Goal: Task Accomplishment & Management: Complete application form

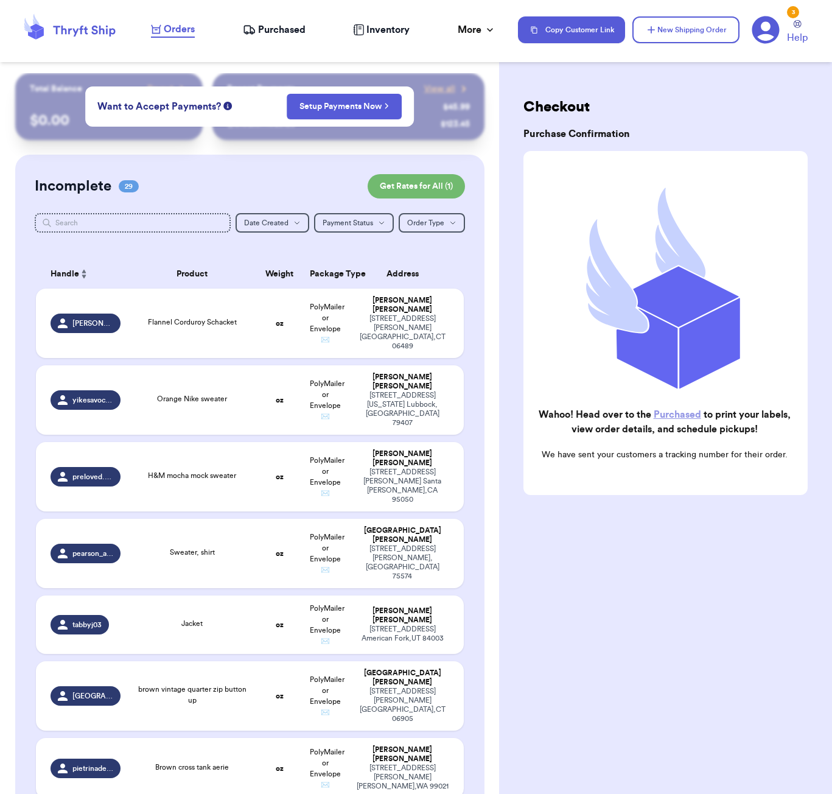
click at [652, 93] on div "Checkout Purchase Confirmation Wahoo! Head over to the Purchased to print your …" at bounding box center [665, 326] width 333 height 507
click at [184, 28] on span "Orders" at bounding box center [179, 29] width 31 height 15
click at [152, 223] on input "text" at bounding box center [133, 222] width 196 height 19
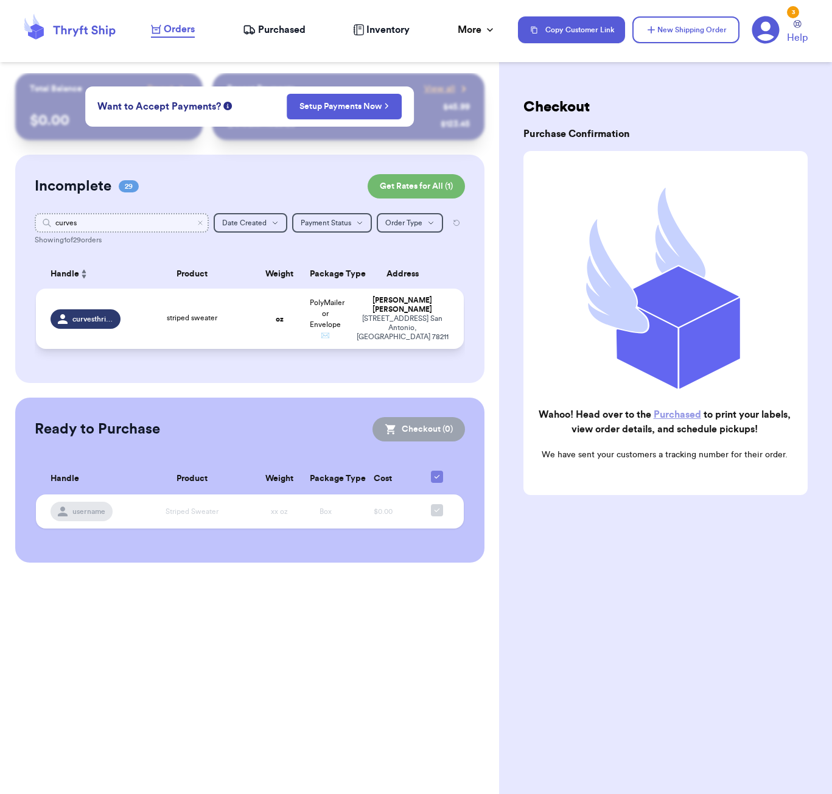
type input "curves"
click at [239, 321] on div "striped sweater" at bounding box center [192, 318] width 114 height 13
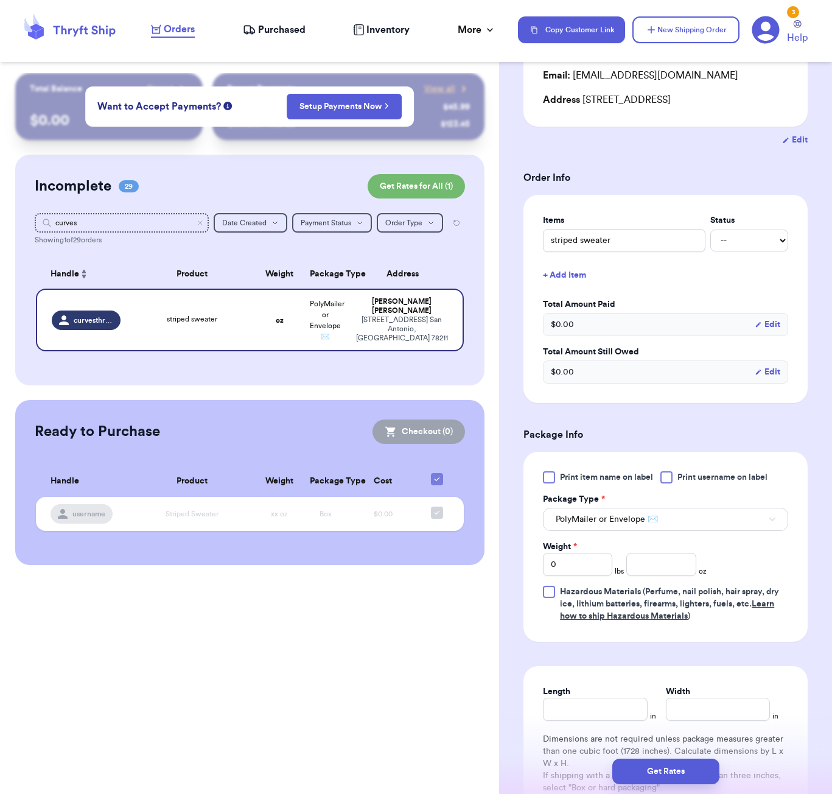
scroll to position [178, 0]
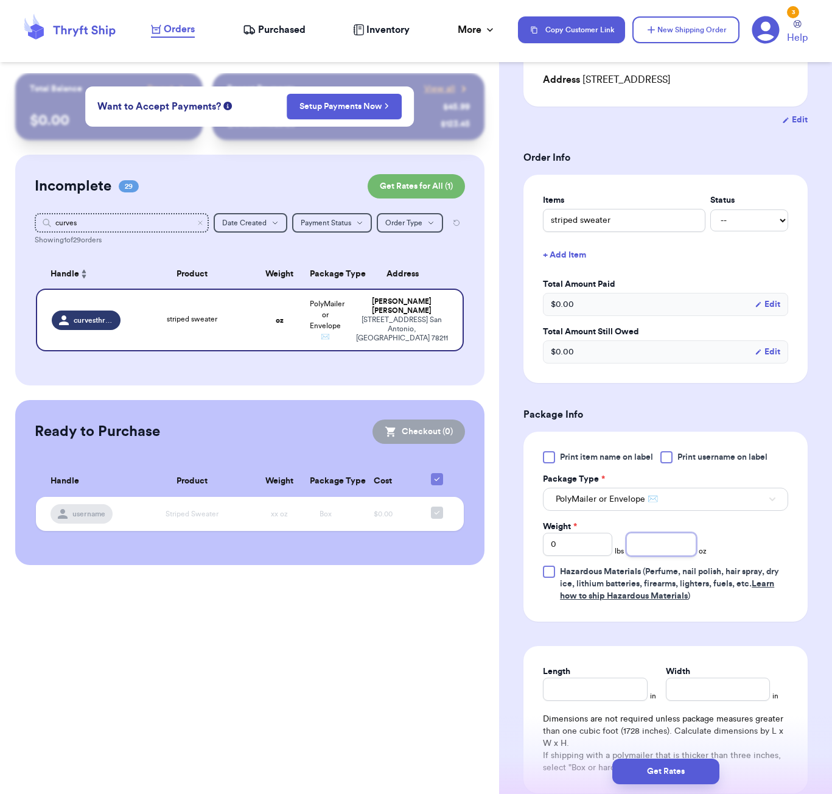
click at [648, 542] on input "number" at bounding box center [660, 544] width 69 height 23
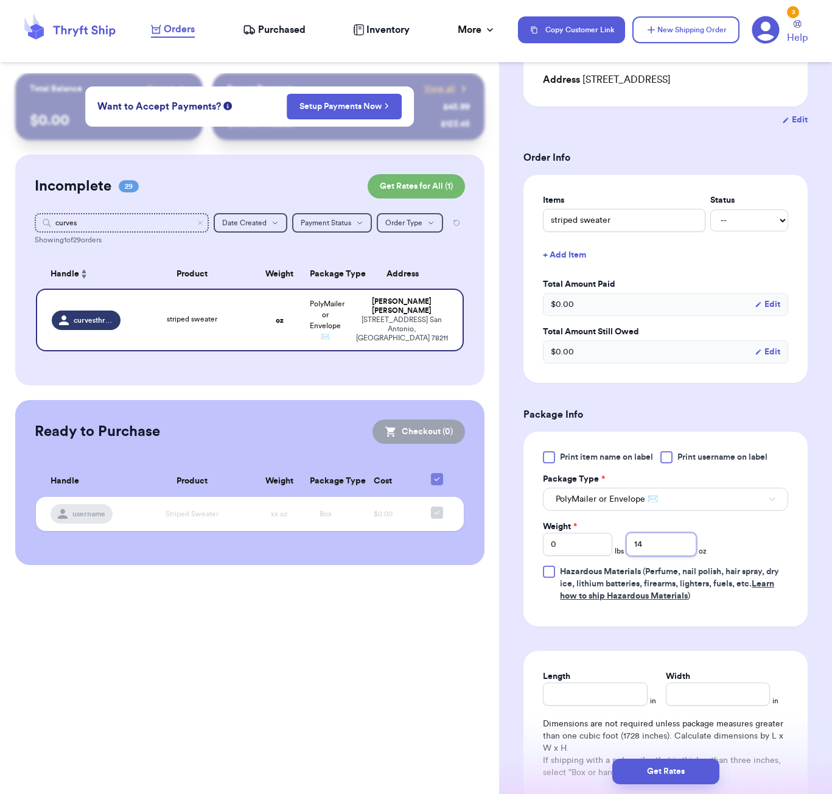
type input "14"
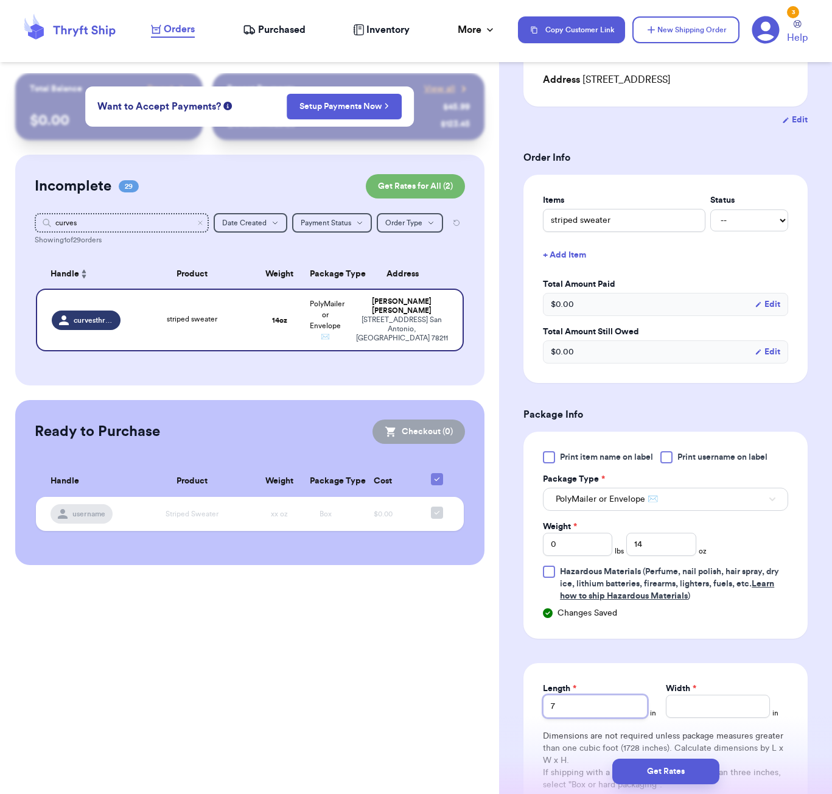
type input "7"
type input "6"
click at [693, 780] on button "Get Rates" at bounding box center [665, 771] width 107 height 26
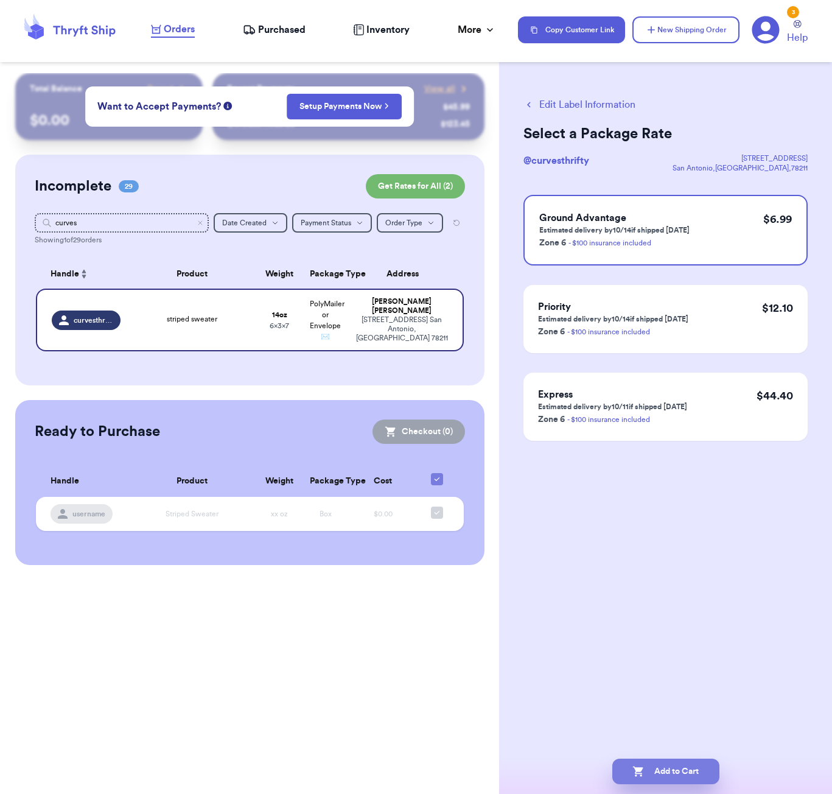
scroll to position [0, 0]
click at [686, 777] on button "Add to Cart" at bounding box center [665, 771] width 107 height 26
checkbox input "true"
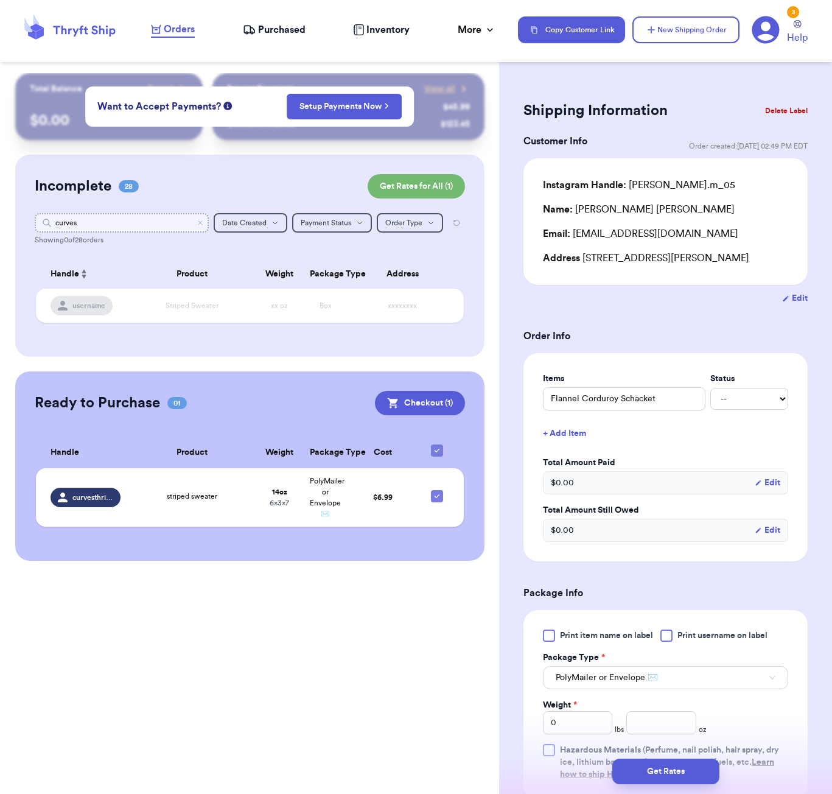
click at [155, 222] on input "curves" at bounding box center [122, 222] width 174 height 19
type input "ry"
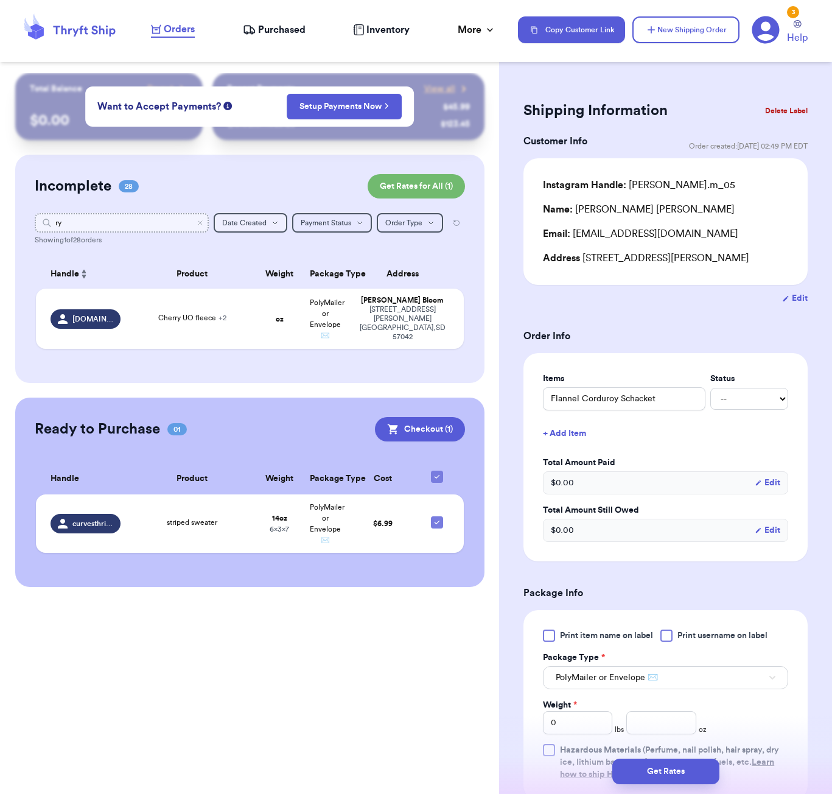
type input "r"
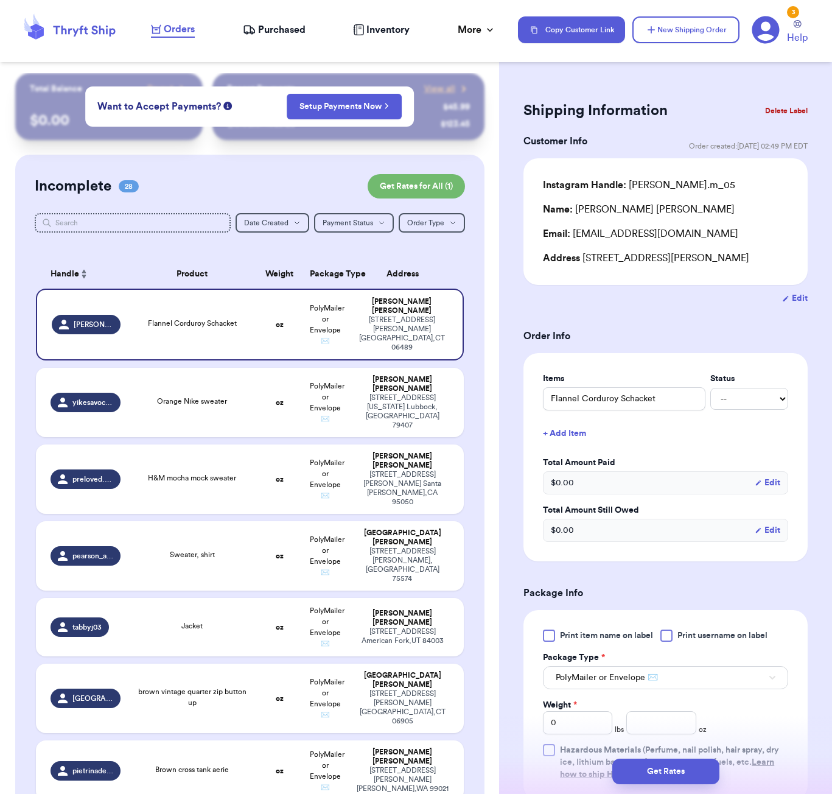
click at [727, 0] on html "Orders Purchased Inventory More Stats Completed Orders Payments Payouts Copy Cu…" at bounding box center [416, 397] width 832 height 794
drag, startPoint x: 626, startPoint y: 5, endPoint x: 727, endPoint y: -17, distance: 102.8
click at [727, 0] on html "Orders Purchased Inventory More Stats Completed Orders Payments Payouts Copy Cu…" at bounding box center [416, 397] width 832 height 794
click at [707, 67] on div "Shipping Information Delete Label Customer Info Order created: [DATE] 02:49 PM …" at bounding box center [665, 397] width 333 height 794
click at [690, 40] on button "New Shipping Order" at bounding box center [685, 29] width 107 height 27
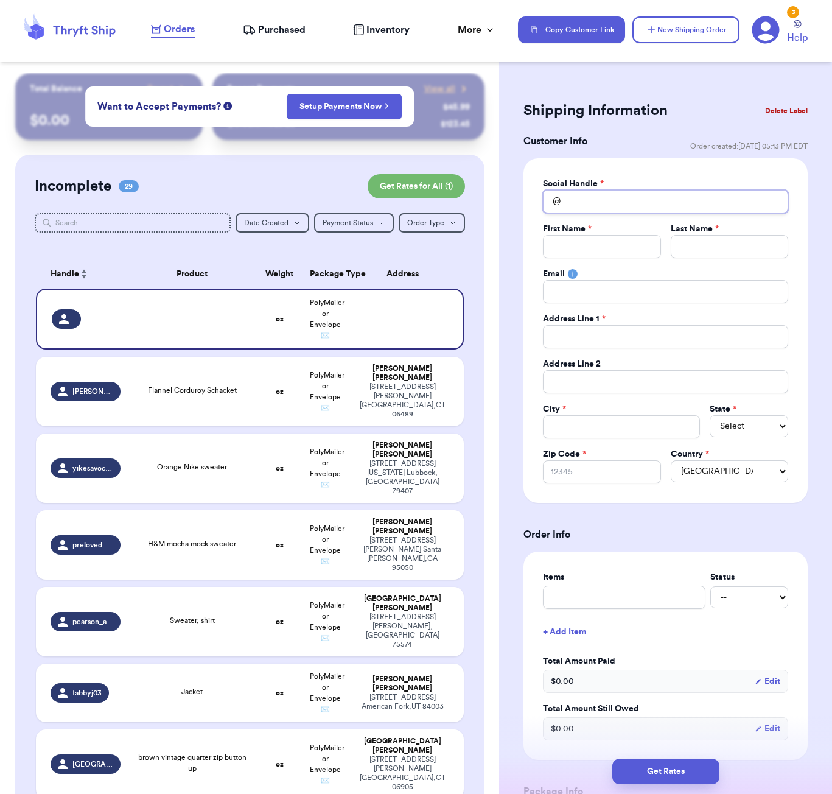
click at [582, 200] on input "Total Amount Paid" at bounding box center [665, 201] width 245 height 23
type input "r"
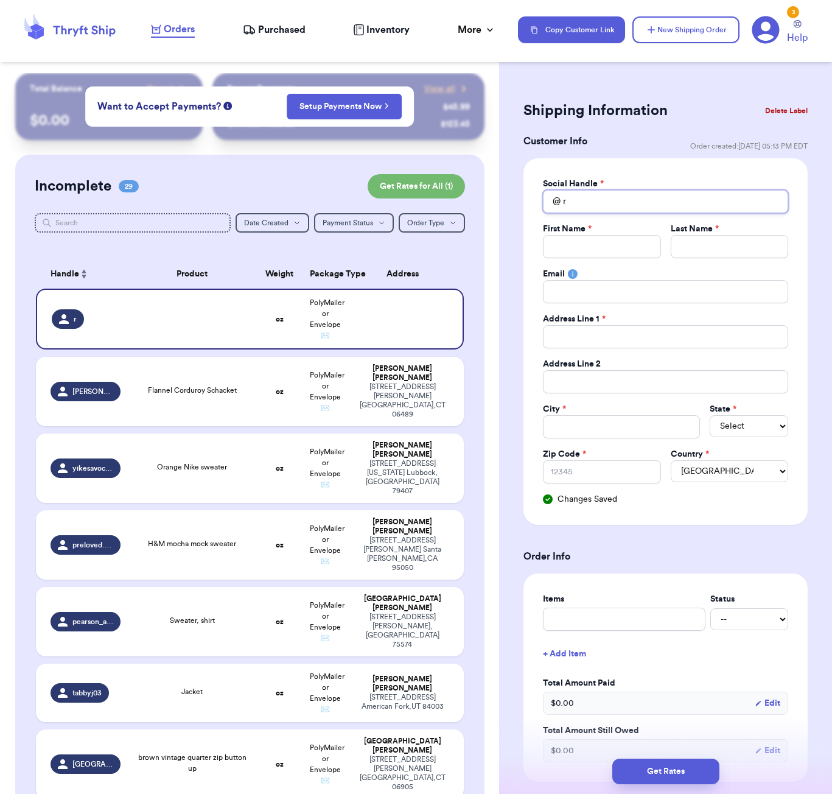
type input "ry"
type input "ryi"
type input "ryin"
type input "rain"
drag, startPoint x: 582, startPoint y: 200, endPoint x: 589, endPoint y: 198, distance: 7.5
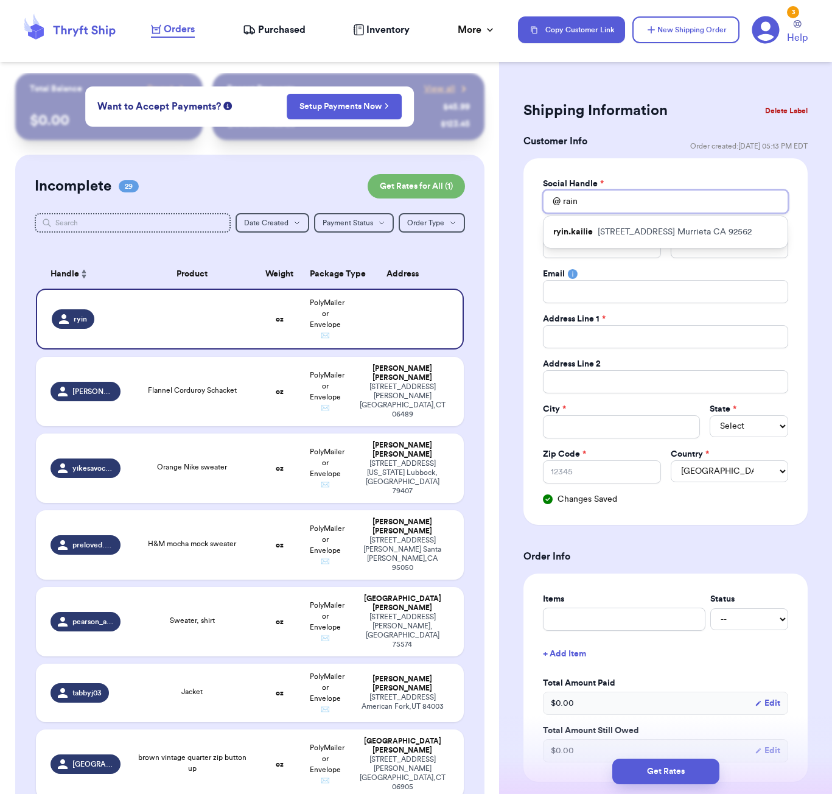
click at [589, 198] on input "rain" at bounding box center [665, 201] width 245 height 23
type input "rain"
click at [612, 228] on p "[STREET_ADDRESS]" at bounding box center [675, 232] width 154 height 12
type input "ryin.kailie"
type input "Ryin"
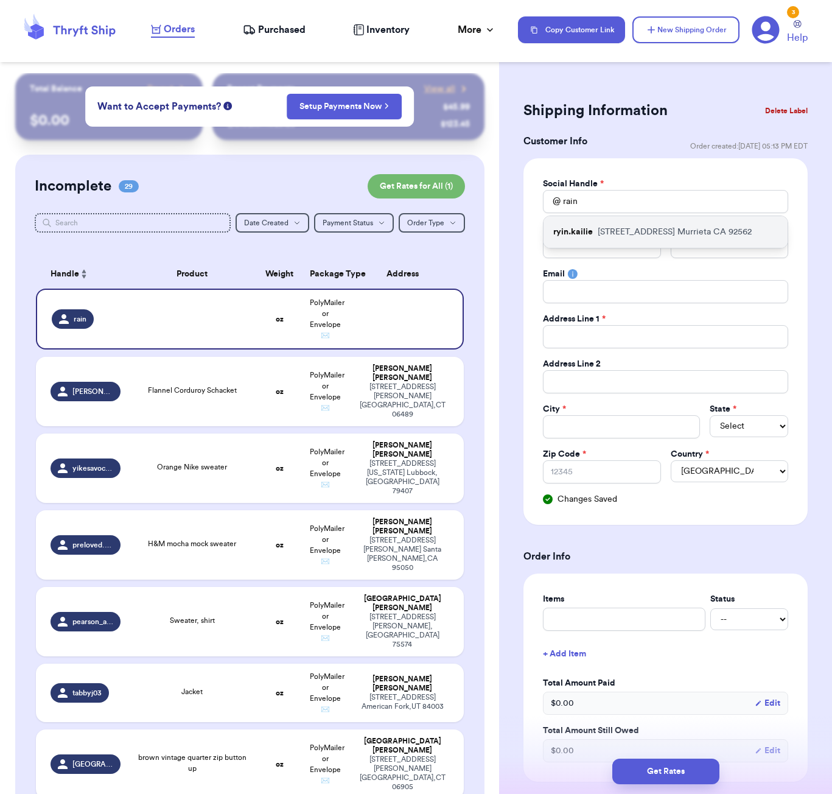
type input "[PERSON_NAME]"
type input "[EMAIL_ADDRESS][DOMAIN_NAME]"
type input "[STREET_ADDRESS]"
type input "Murrieta"
select select "CA"
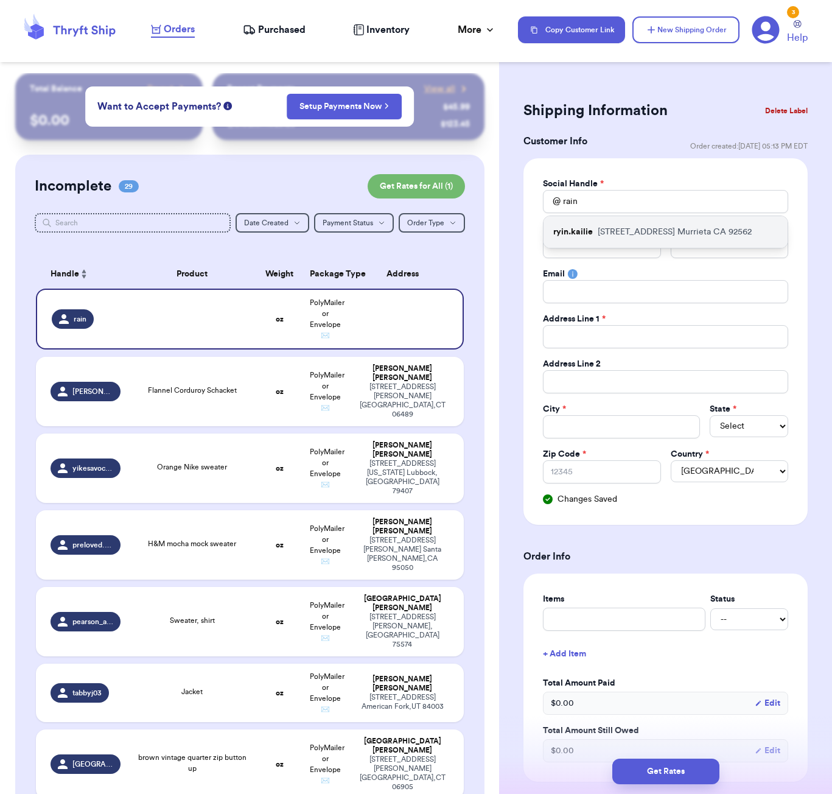
type input "92562"
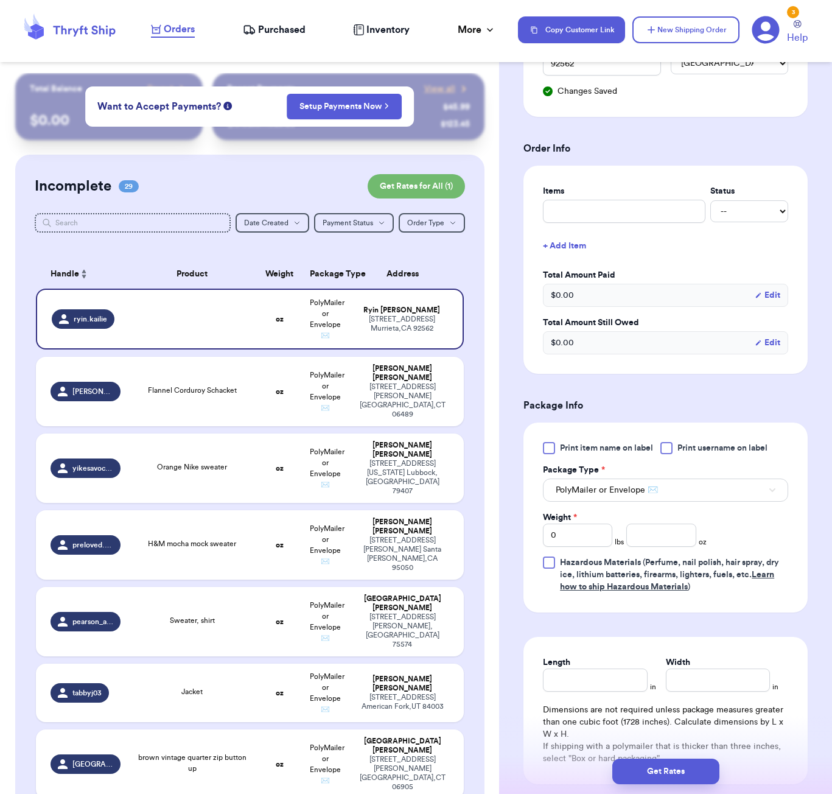
scroll to position [418, 0]
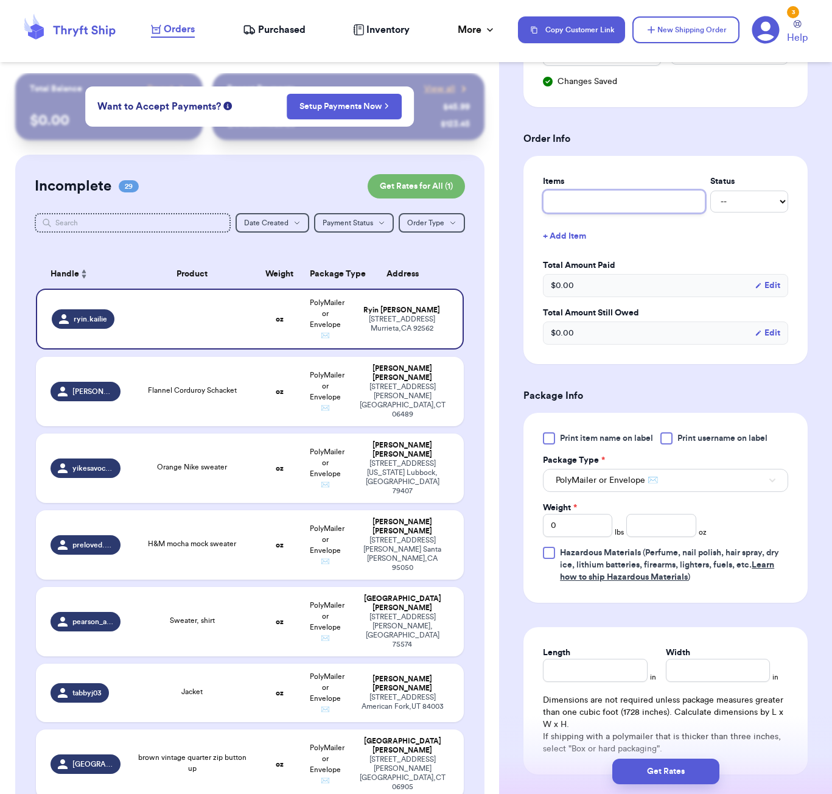
type input "a"
type input "am"
type input "ame"
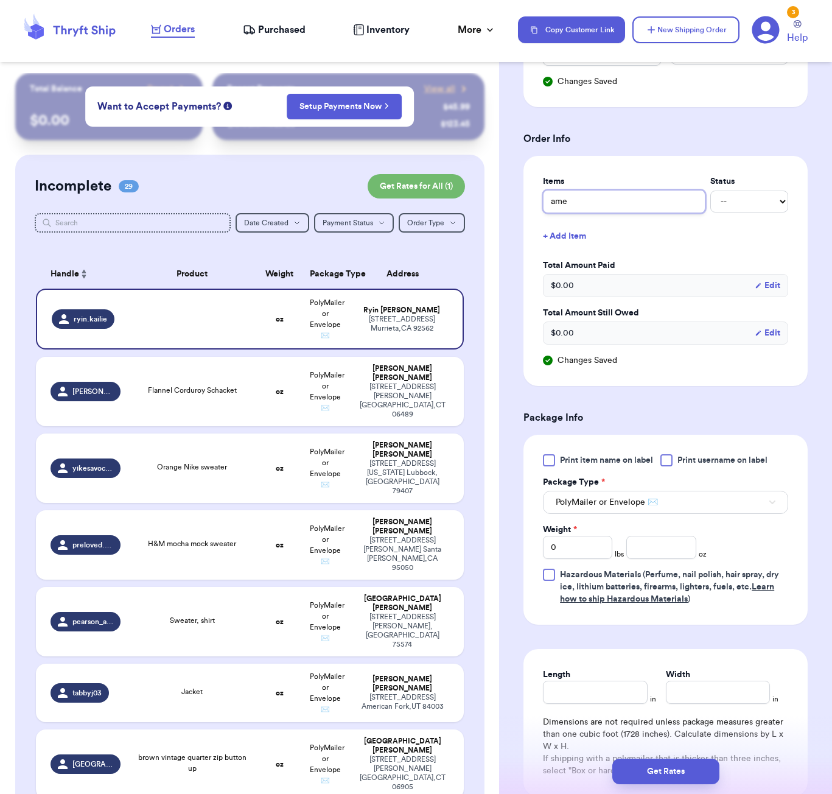
type input "amer"
type input "ameri"
type input "americ"
type input "america"
type input "american"
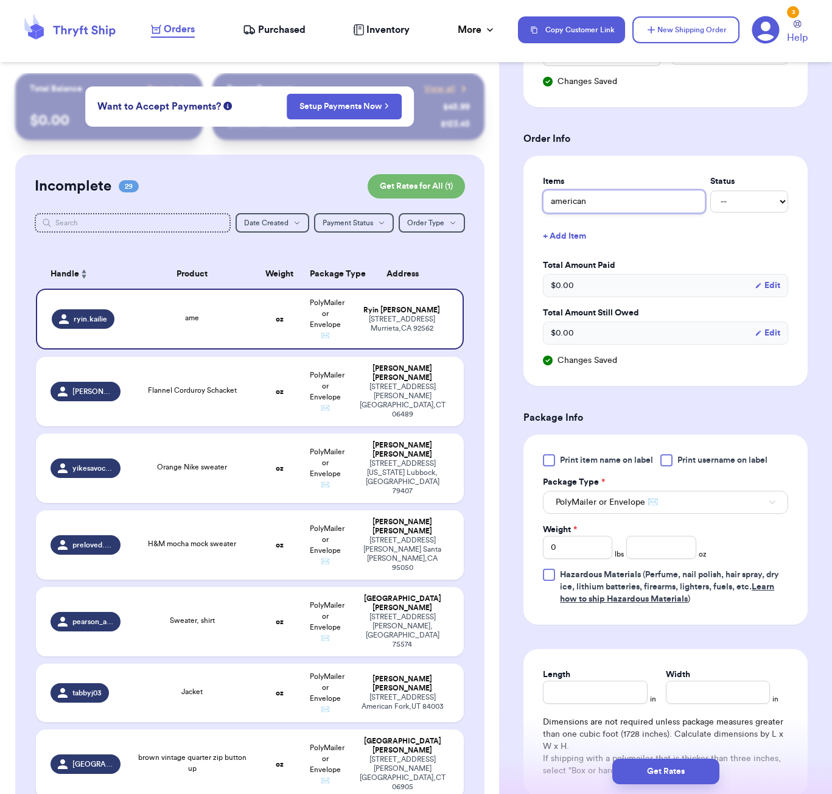
type input "american"
type input "american f"
type input "american fl"
type input "american fla"
type input "american flag"
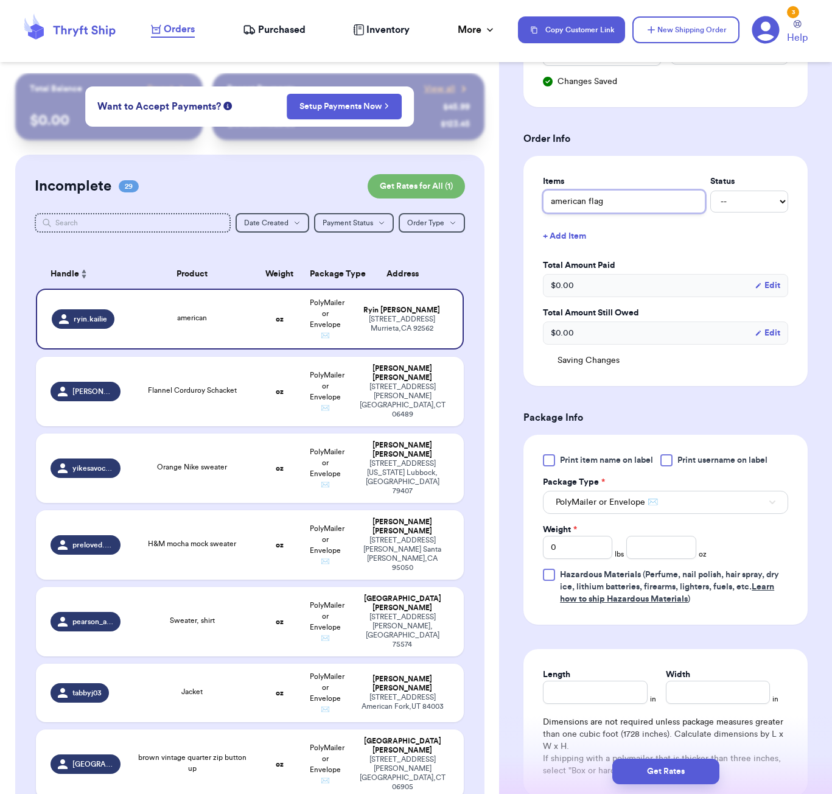
type input "american flag"
type input "american flag s"
type input "american flag se"
type input "american flag sea"
type input "american flag se"
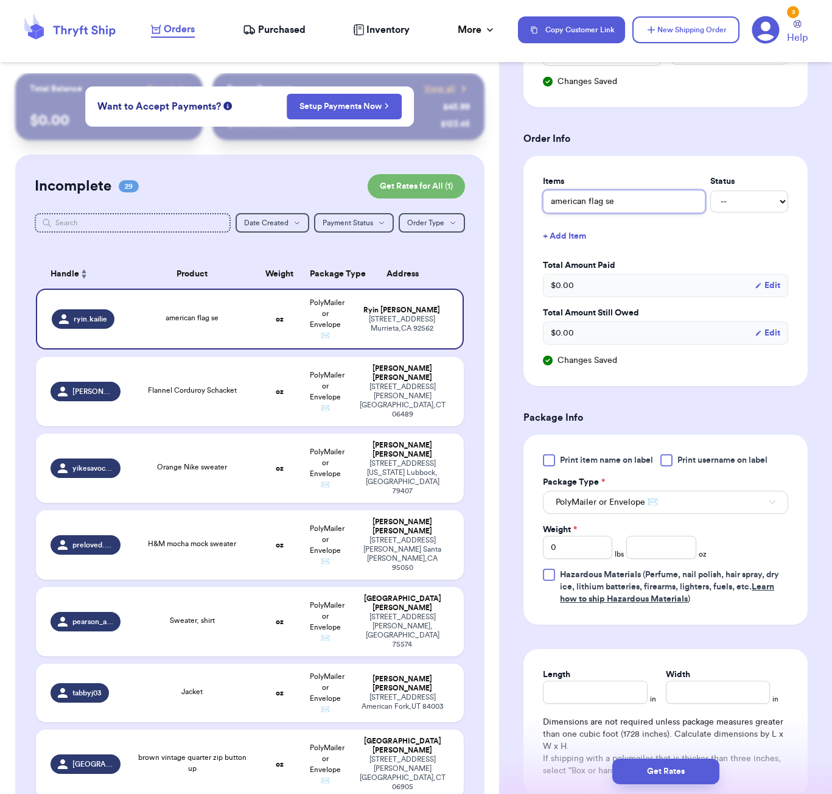
type input "american flag s"
type input "american flag sw"
type input "american flag swe"
type input "american flag swea"
type input "american flag sweat"
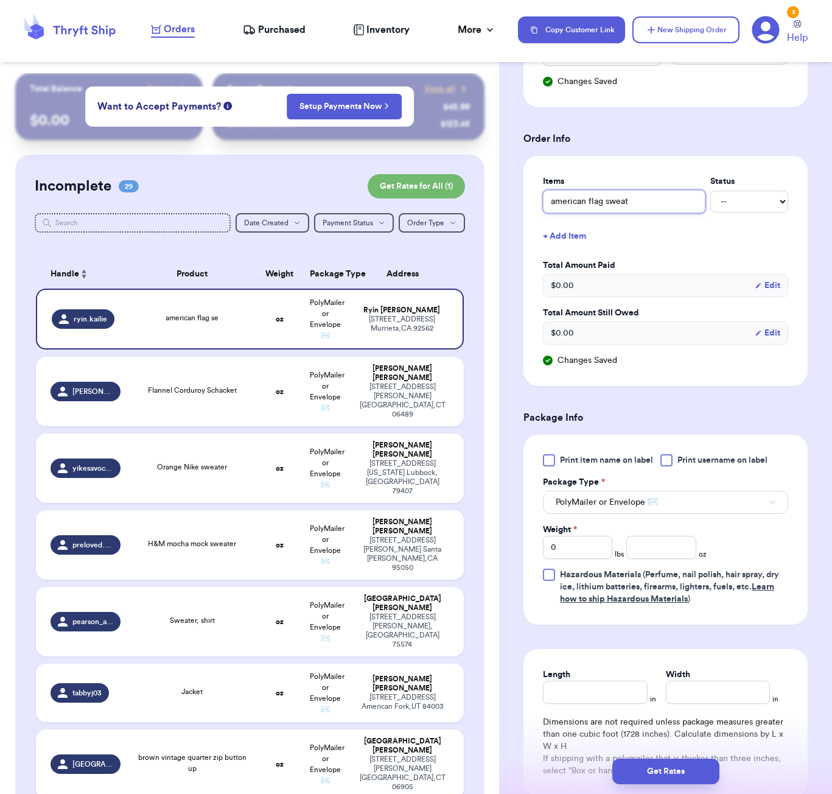
type input "american flag sweate"
type input "american flag sweater"
type input "american flag sweater w"
type input "american flag sweater ww"
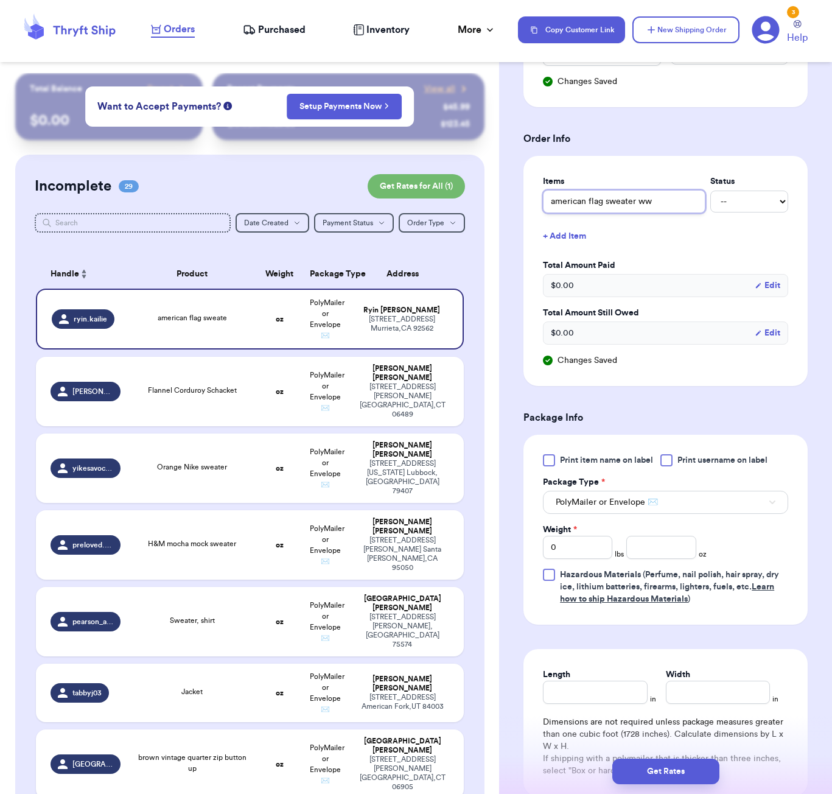
type input "american flag sweater wwi"
type input "american flag sweater wwit"
type input "american flag sweater wwith"
type input "american flag sweater wwith d"
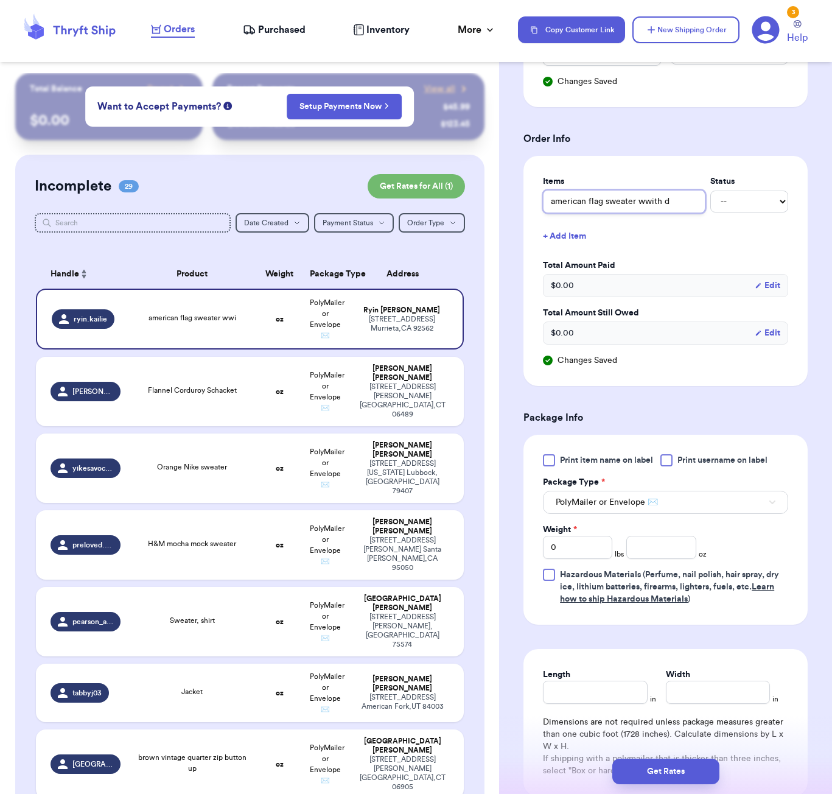
type input "american flag sweater wwith di"
type input "american flag sweater wwith dis"
type input "american flag sweater wwith dist"
type input "american flag sweater wwith distr"
type input "american flag sweater wwith distre"
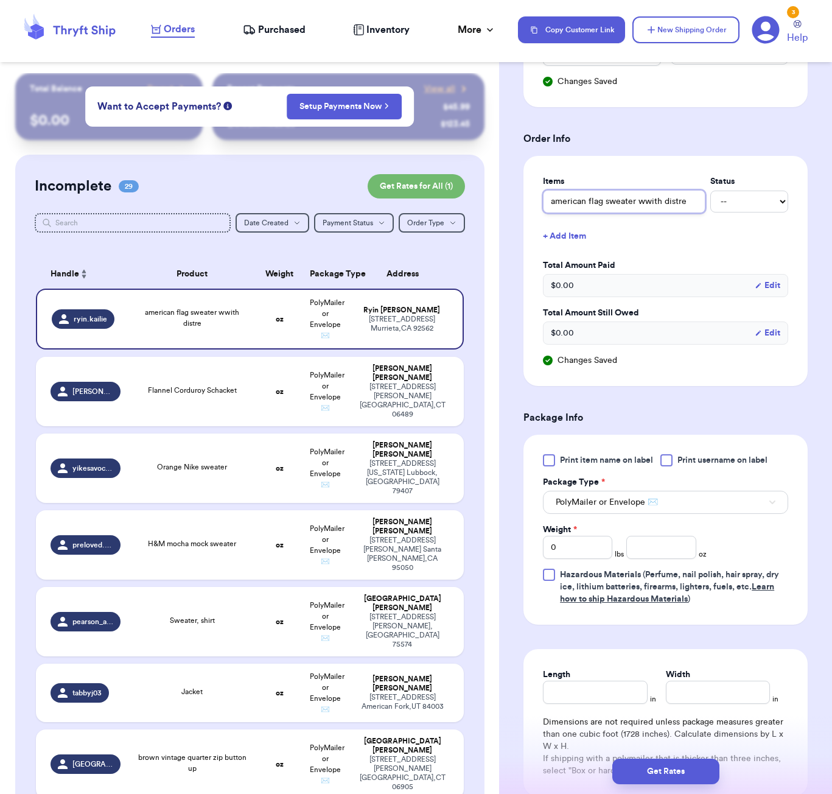
type input "american flag sweater wwith distres"
type input "american flag sweater wwith distress"
type input "american flag sweater wwith distressi"
type input "american flag sweater wwith distressin"
type input "american flag sweater wwith distressing"
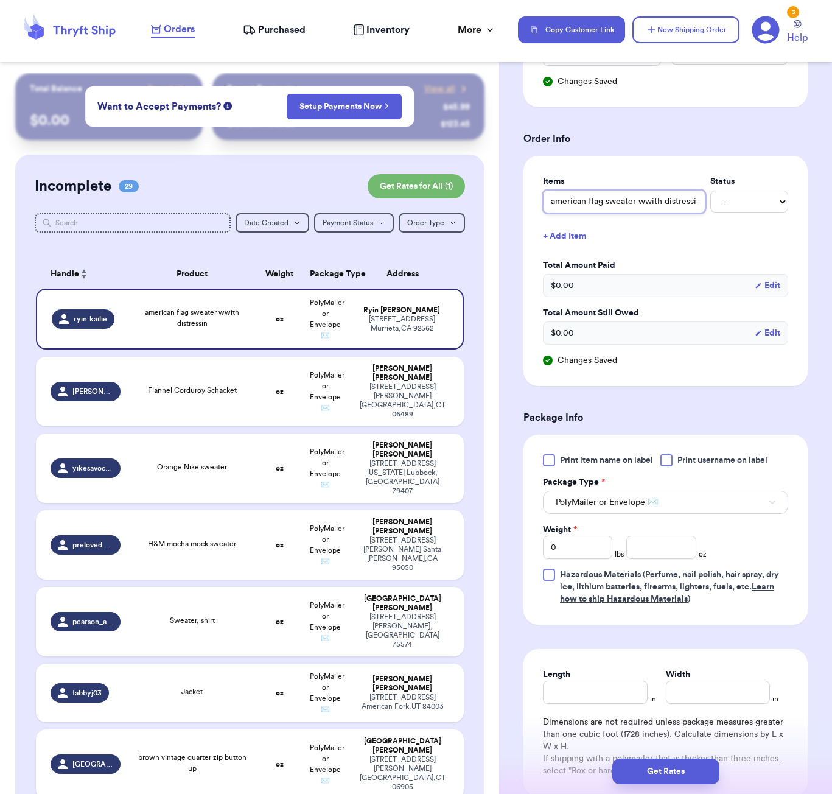
click at [621, 200] on input "american flag sweater wwith distressing" at bounding box center [624, 201] width 163 height 23
type input "american flag sweater with distressing"
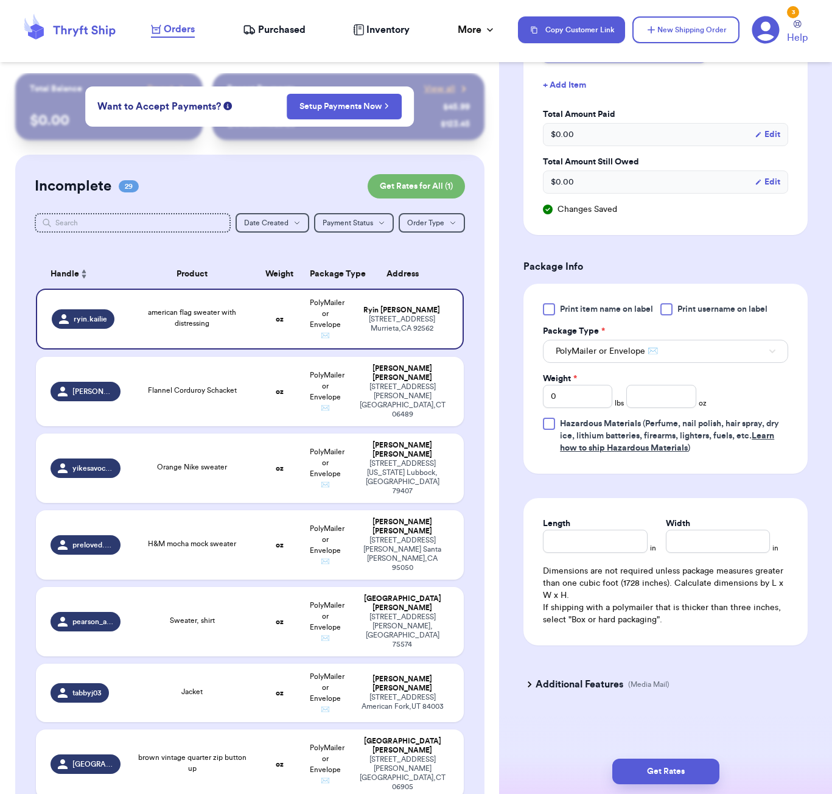
scroll to position [568, 0]
type input "american flag sweater with distressing"
click at [650, 401] on input "number" at bounding box center [660, 396] width 69 height 23
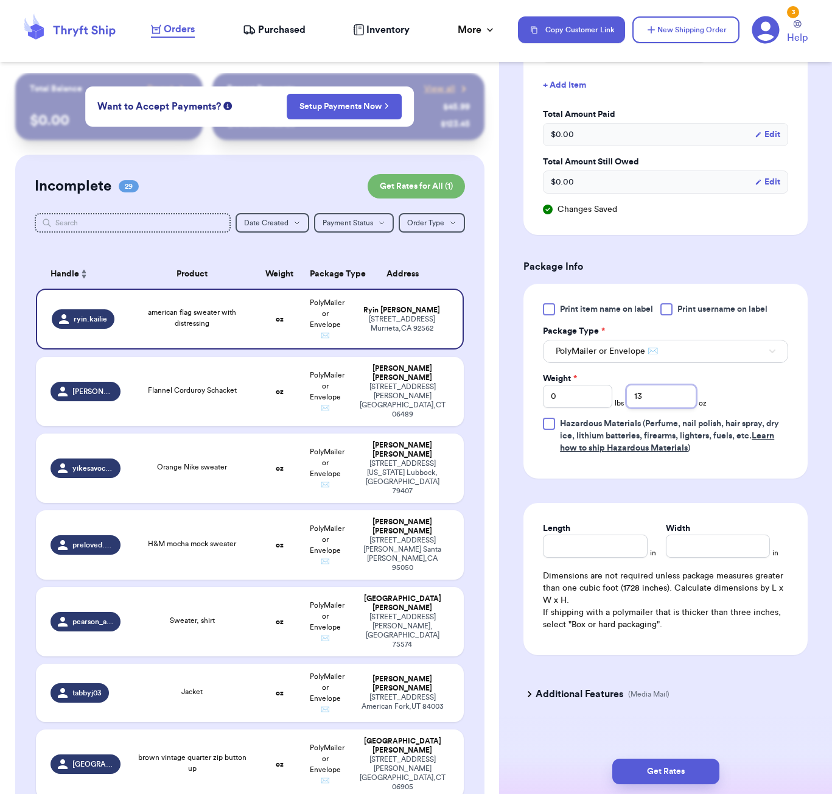
type input "13"
click at [611, 544] on div "Length" at bounding box center [595, 539] width 104 height 35
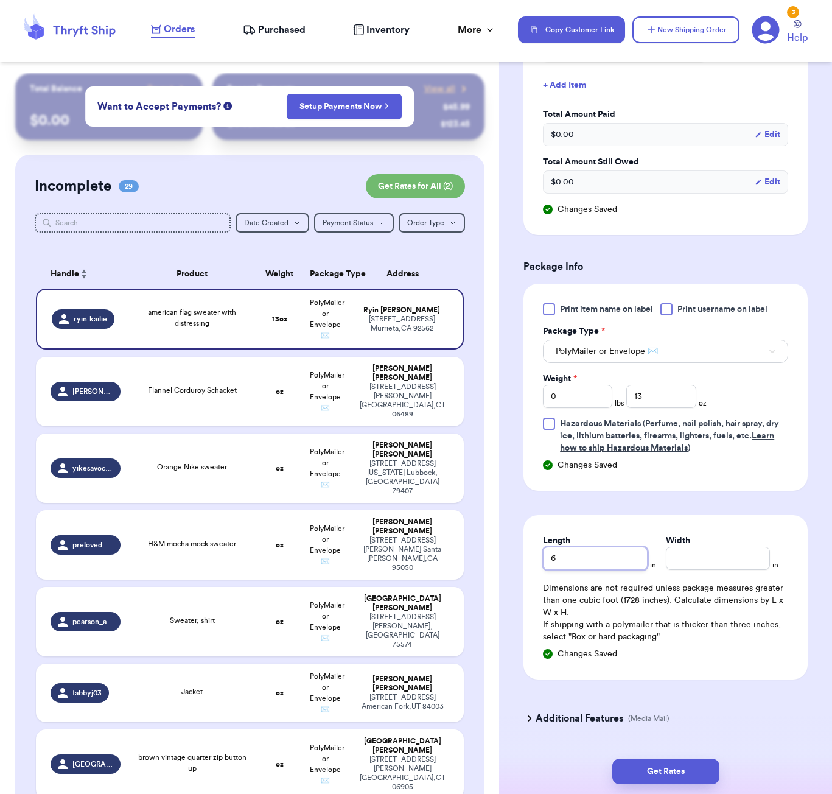
type input "6"
type input "5"
click at [678, 772] on button "Get Rates" at bounding box center [665, 771] width 107 height 26
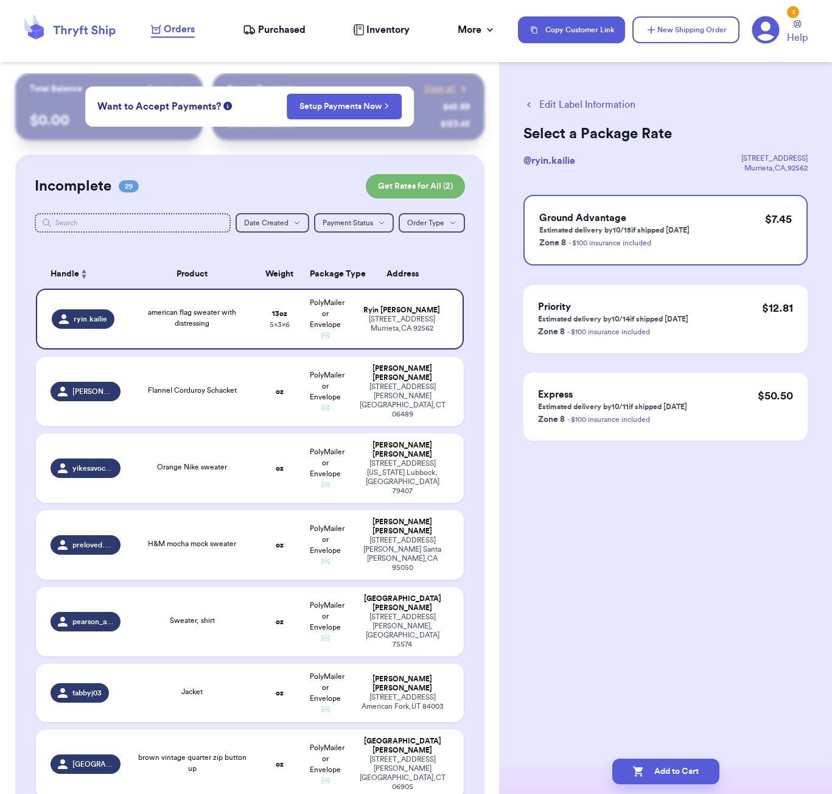
scroll to position [0, 0]
click at [680, 763] on button "Add to Cart" at bounding box center [665, 771] width 107 height 26
checkbox input "true"
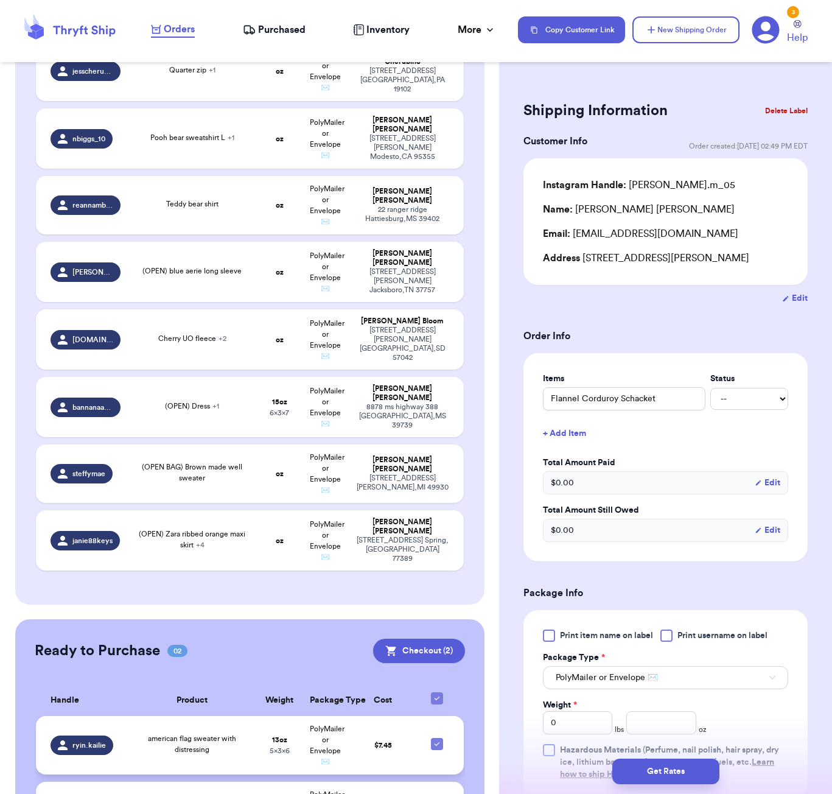
scroll to position [1648, 0]
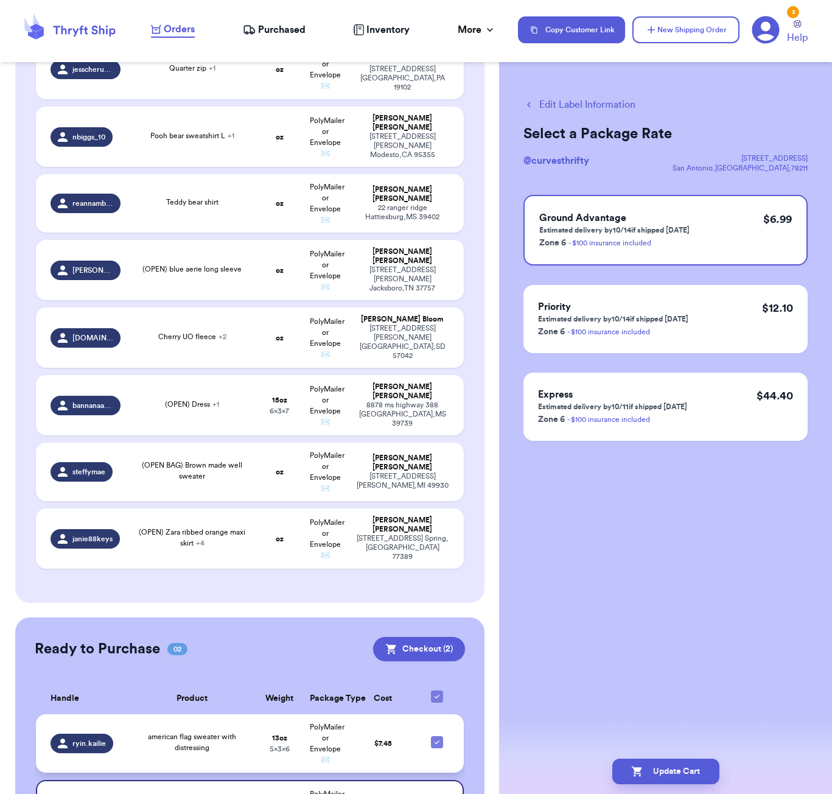
click at [203, 714] on td "american flag sweater with distressing" at bounding box center [192, 743] width 129 height 58
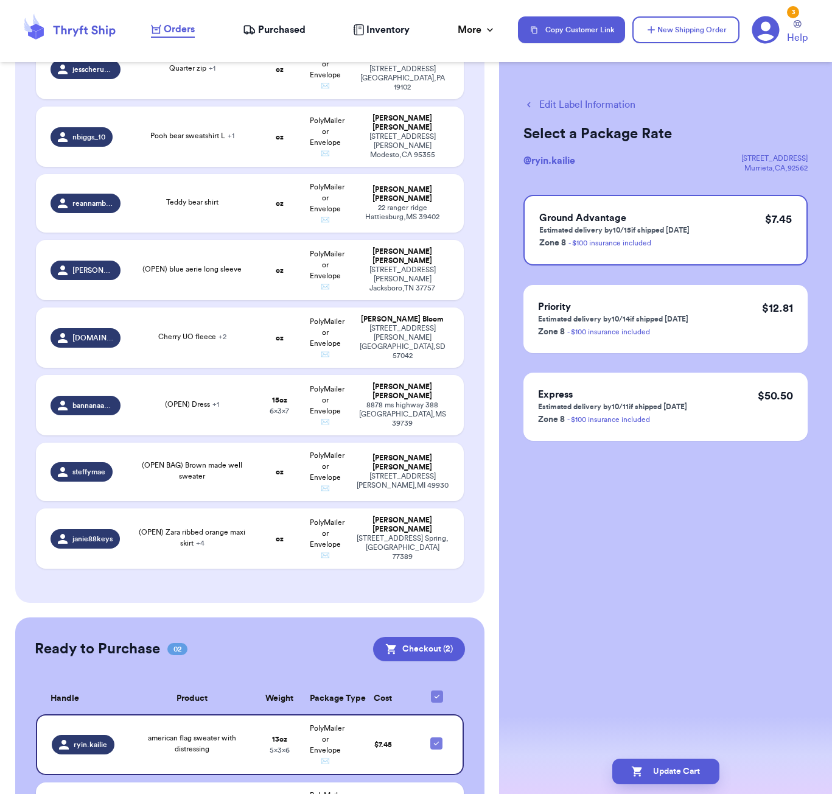
click at [584, 111] on button "Edit Label Information" at bounding box center [579, 104] width 112 height 15
checkbox input "false"
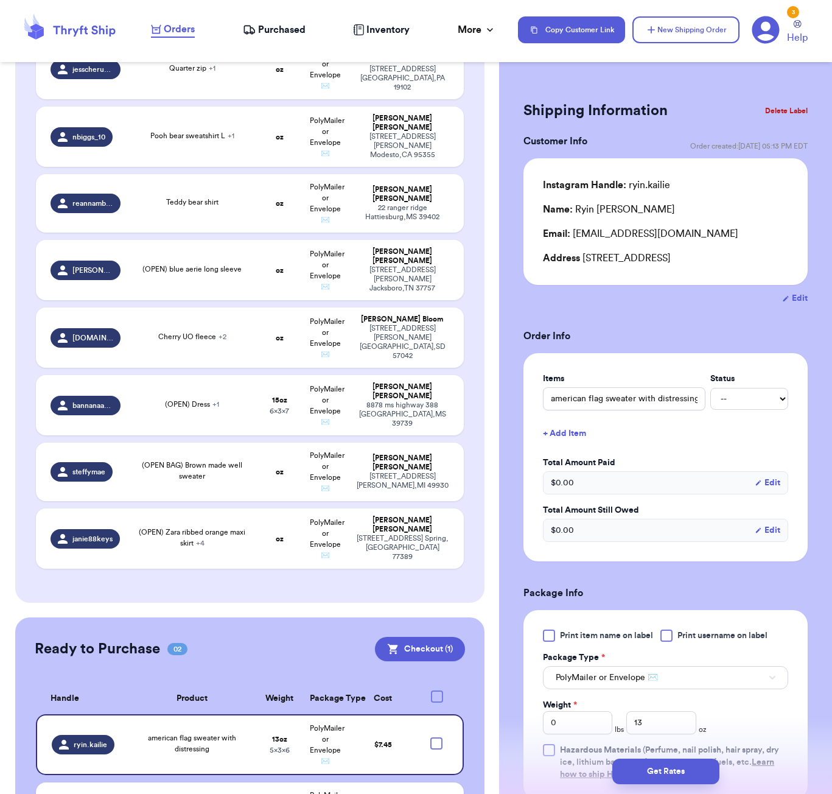
checkbox input "true"
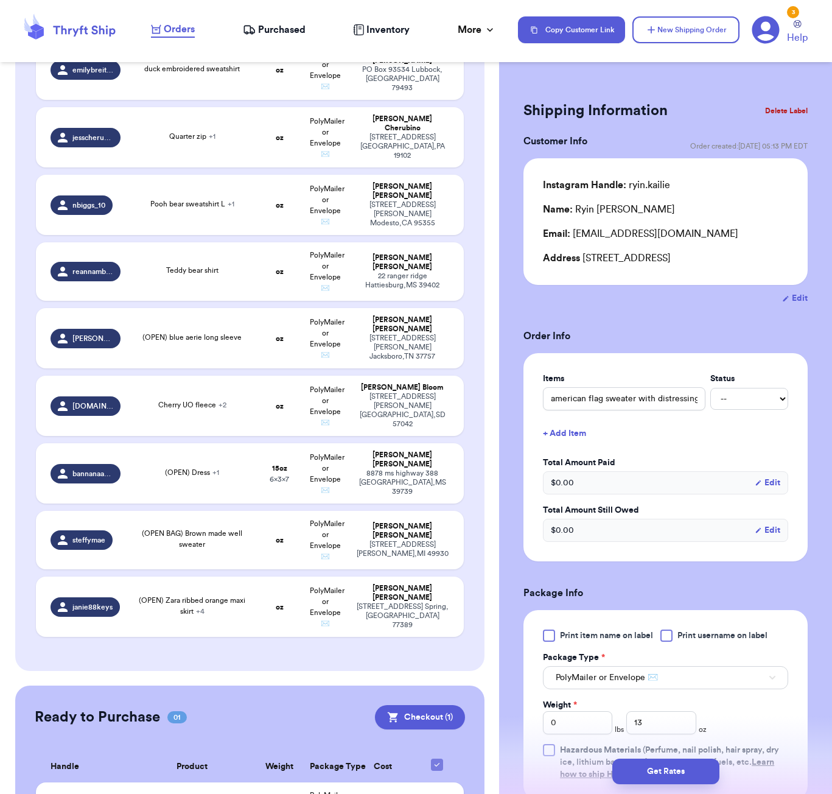
scroll to position [1, 0]
click at [667, 725] on input "13" at bounding box center [660, 721] width 69 height 23
type input "11"
type input "11.9"
click at [677, 774] on button "Get Rates" at bounding box center [665, 771] width 107 height 26
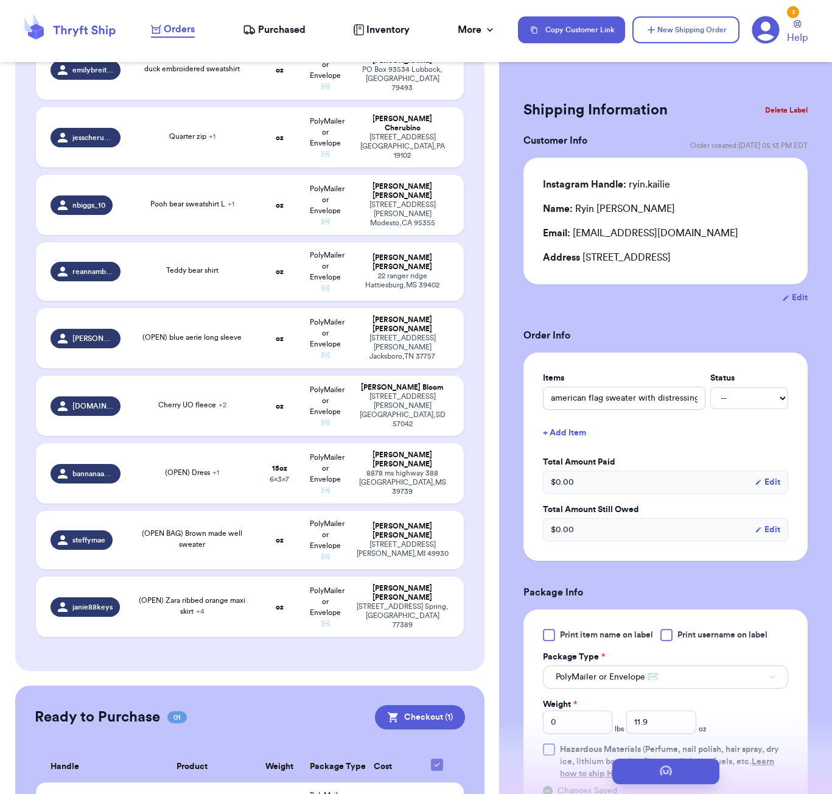
scroll to position [0, 0]
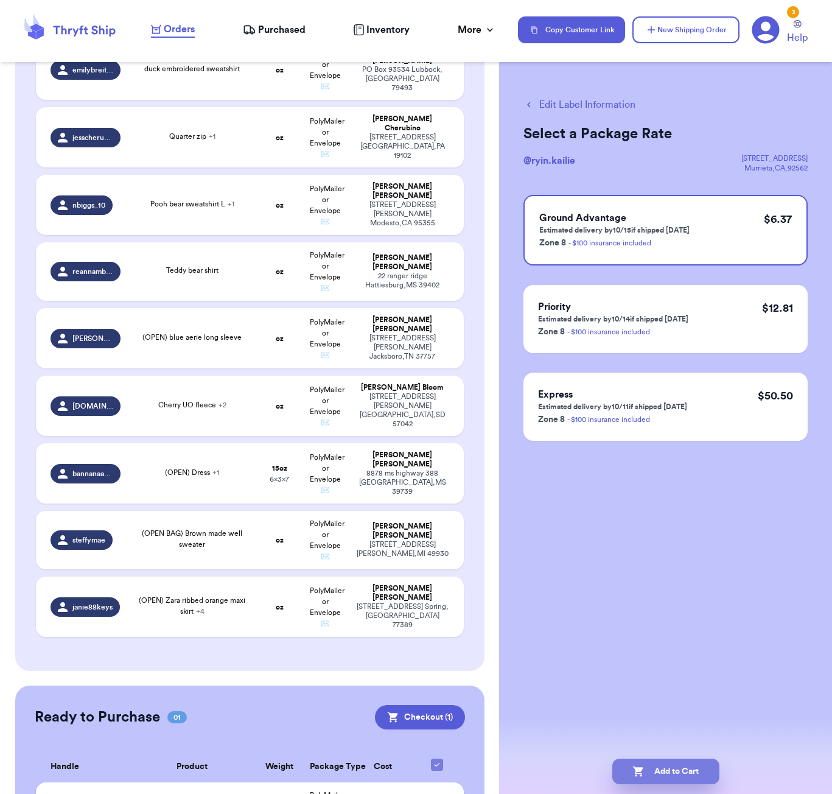
click at [685, 772] on button "Add to Cart" at bounding box center [665, 771] width 107 height 26
checkbox input "true"
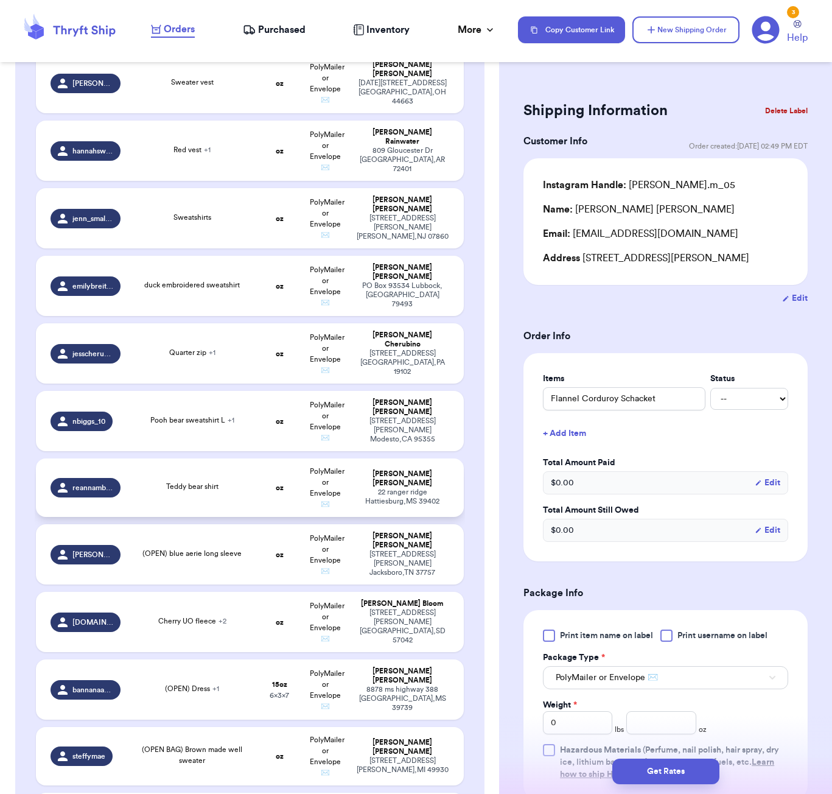
scroll to position [1432, 0]
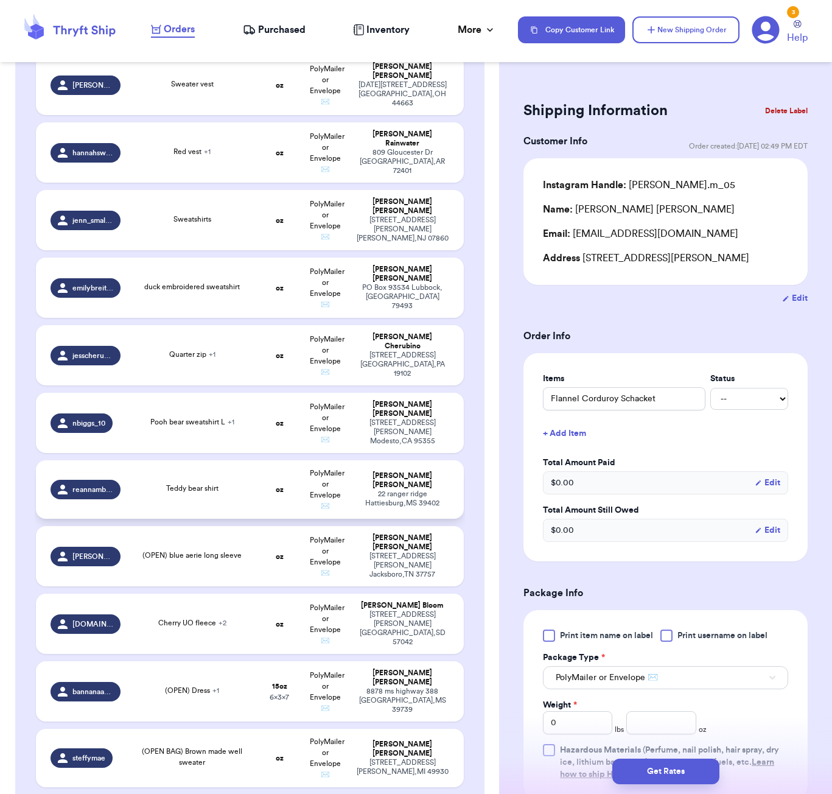
click at [190, 483] on div "Teddy bear shirt" at bounding box center [192, 488] width 52 height 11
type input "Teddy bear shirt"
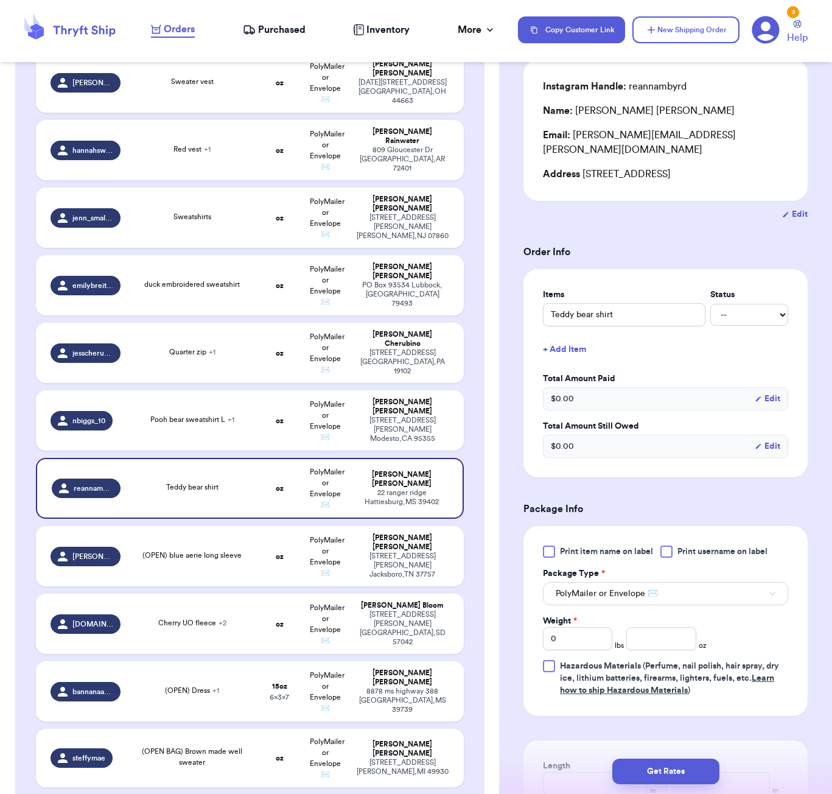
scroll to position [125, 0]
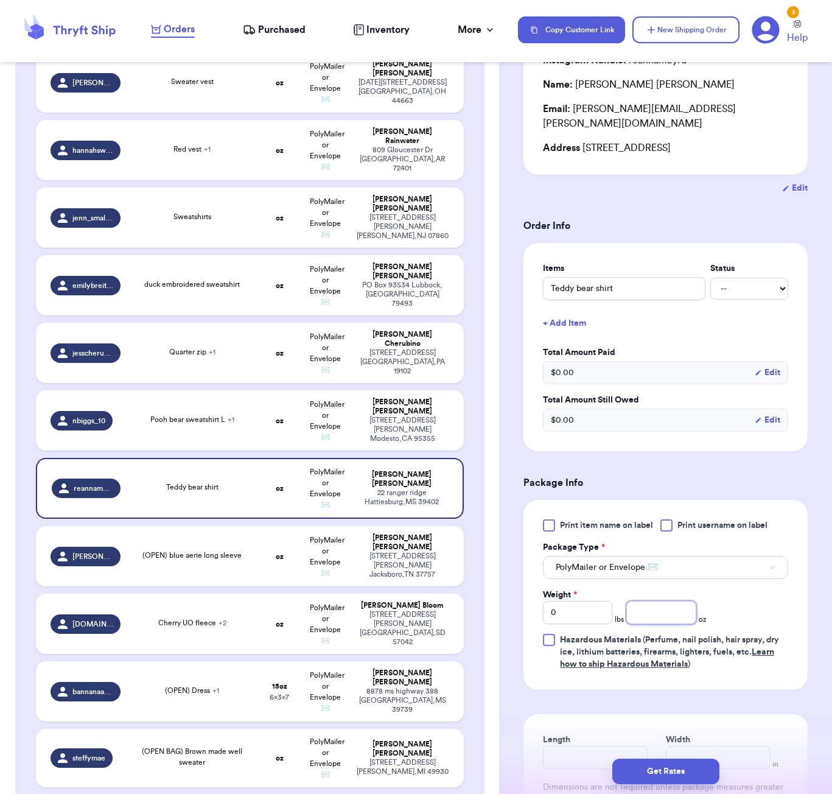
click at [656, 601] on input "number" at bounding box center [660, 612] width 69 height 23
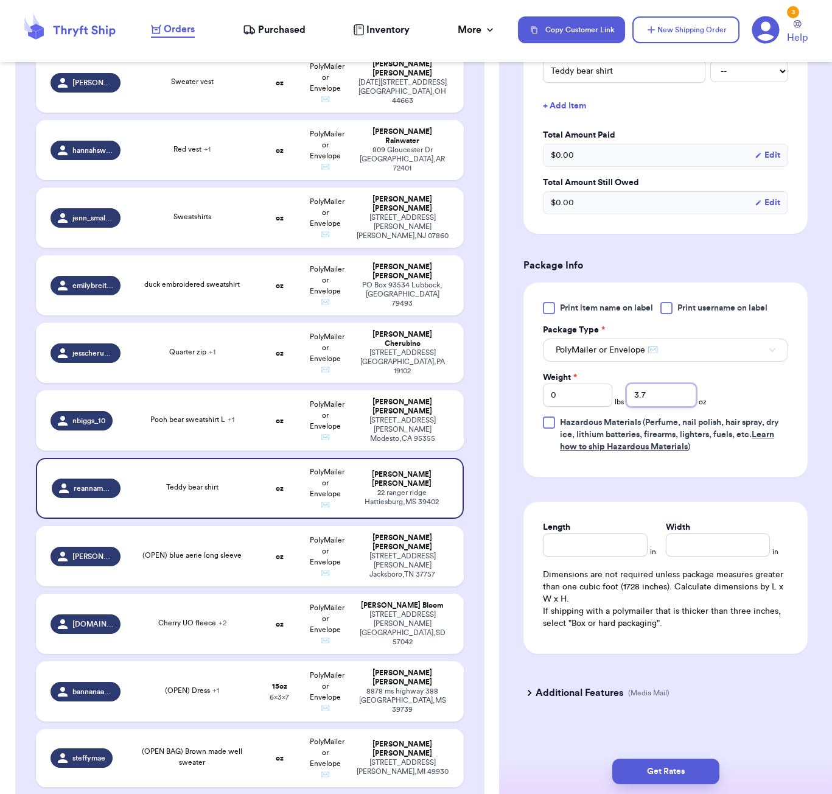
type input "3.6"
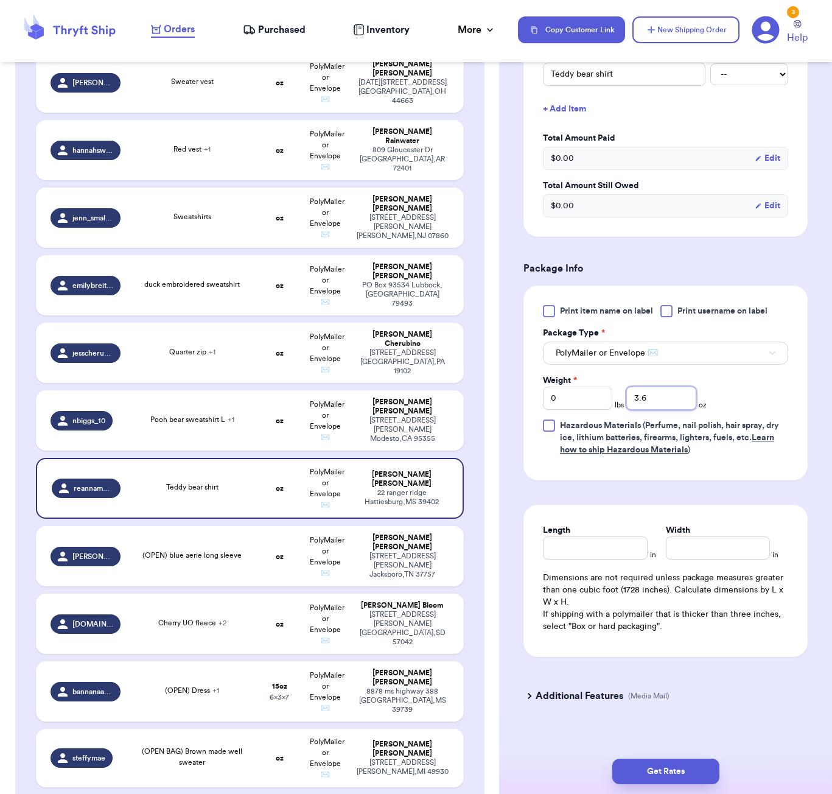
scroll to position [338, 0]
click at [587, 537] on input "Length" at bounding box center [595, 548] width 104 height 23
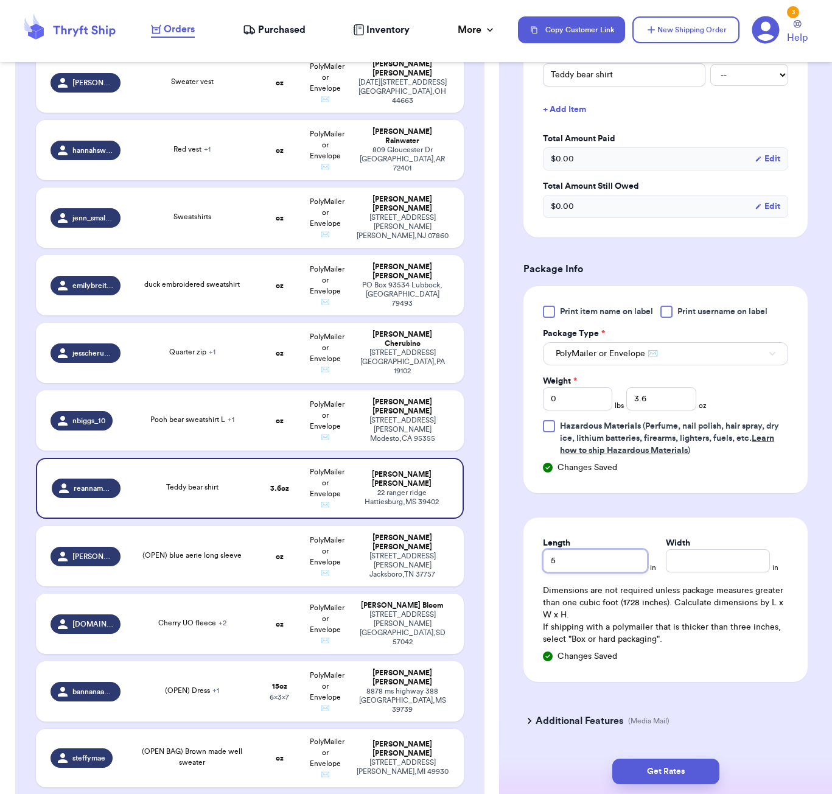
type input "5"
type input "3"
click at [690, 762] on button "Get Rates" at bounding box center [665, 771] width 107 height 26
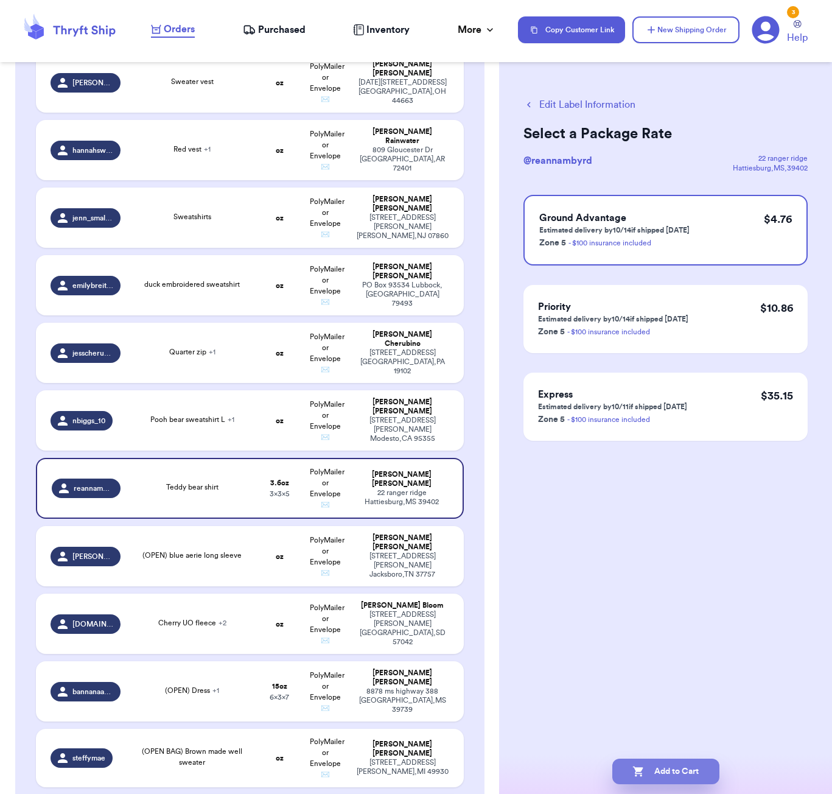
click at [683, 763] on button "Add to Cart" at bounding box center [665, 771] width 107 height 26
checkbox input "true"
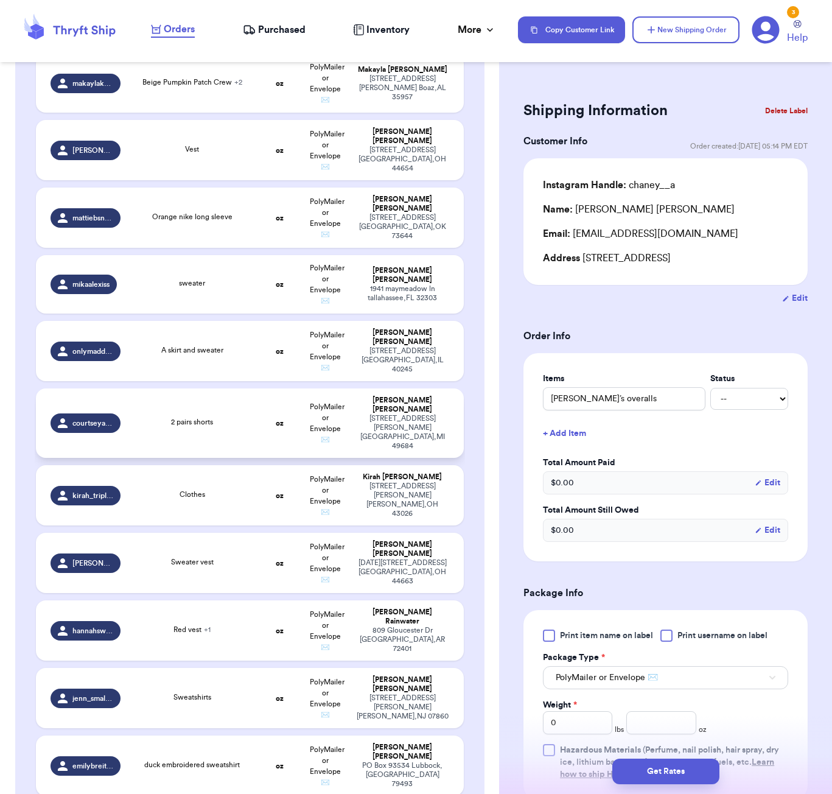
scroll to position [949, 0]
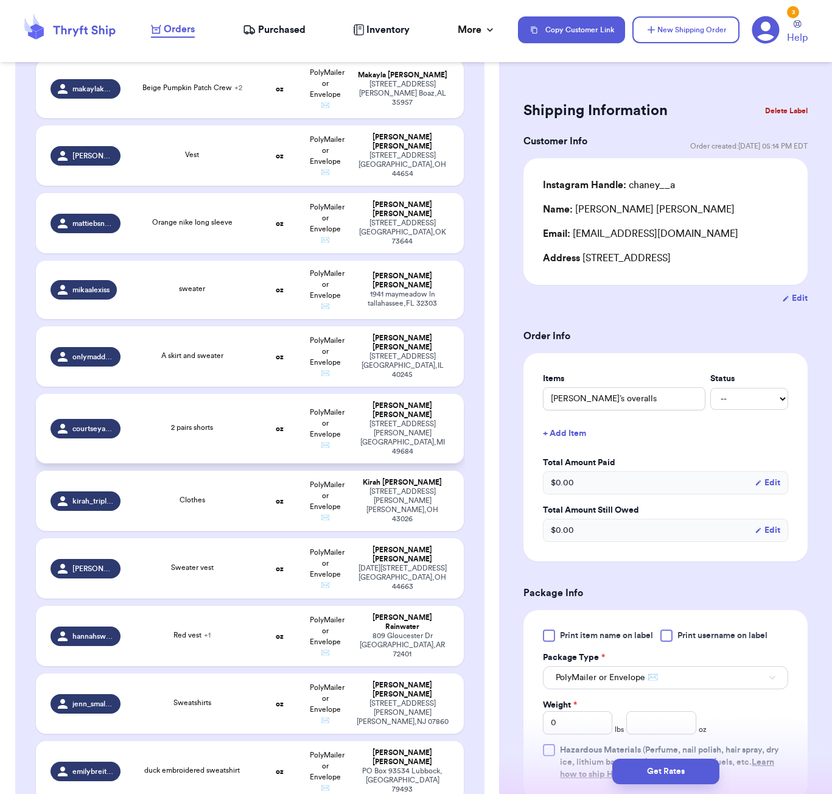
drag, startPoint x: 241, startPoint y: 381, endPoint x: 265, endPoint y: 380, distance: 23.8
click at [241, 394] on td "2 pairs shorts" at bounding box center [192, 428] width 129 height 69
type input "2 pairs shorts"
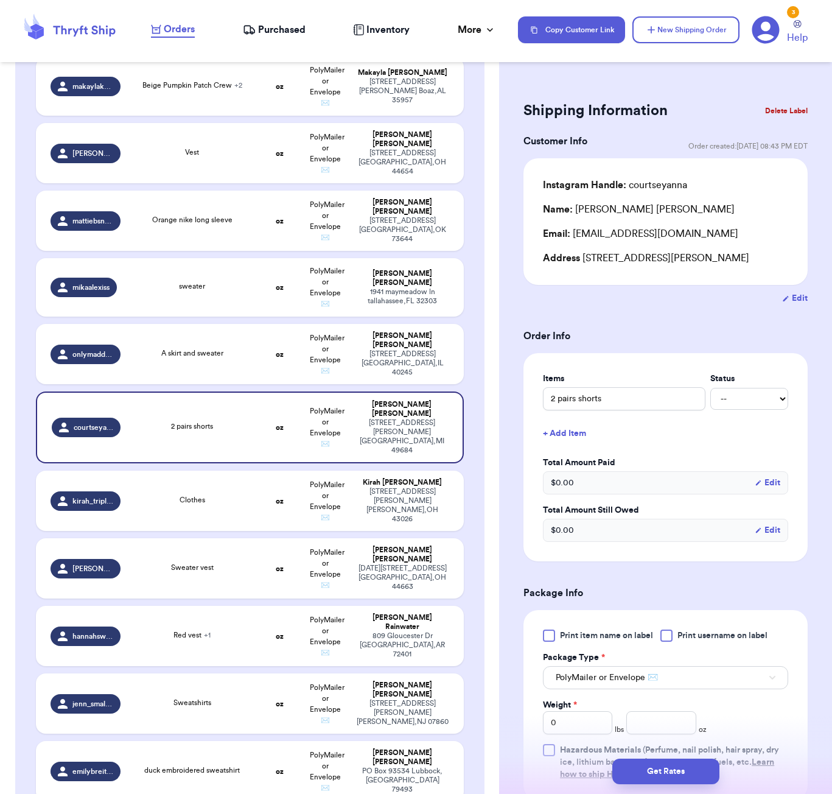
scroll to position [10, 0]
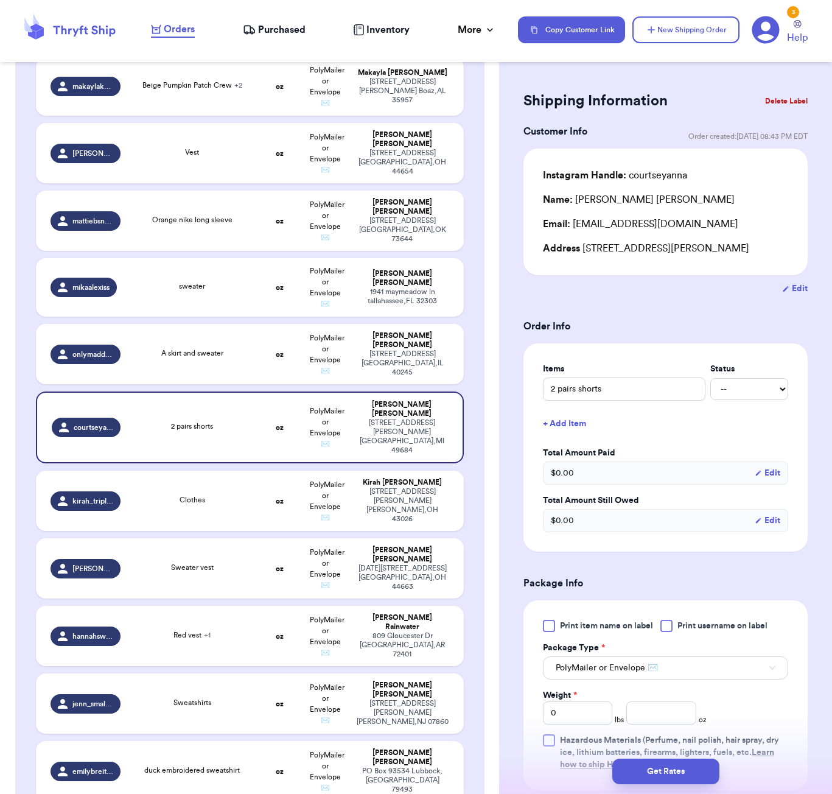
click at [580, 425] on button "+ Add Item" at bounding box center [665, 423] width 255 height 27
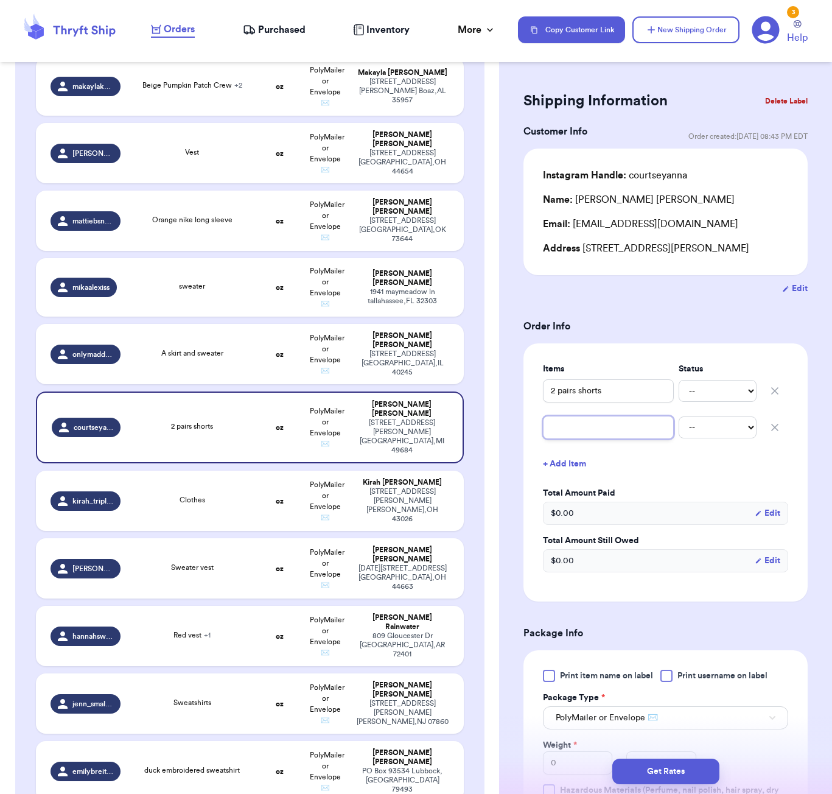
click at [578, 436] on input "text" at bounding box center [608, 427] width 131 height 23
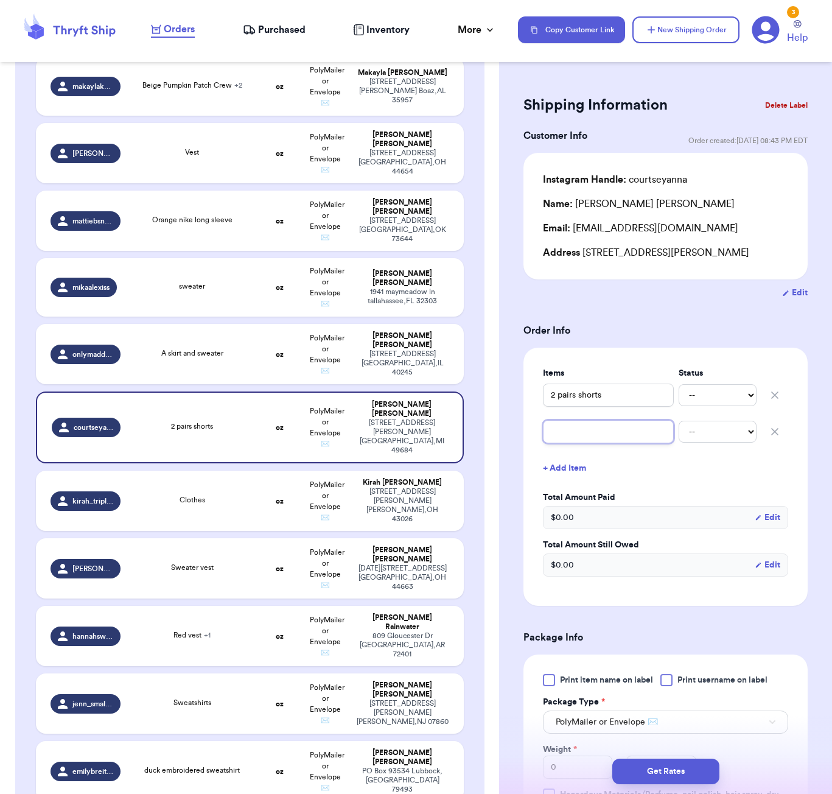
type input "A"
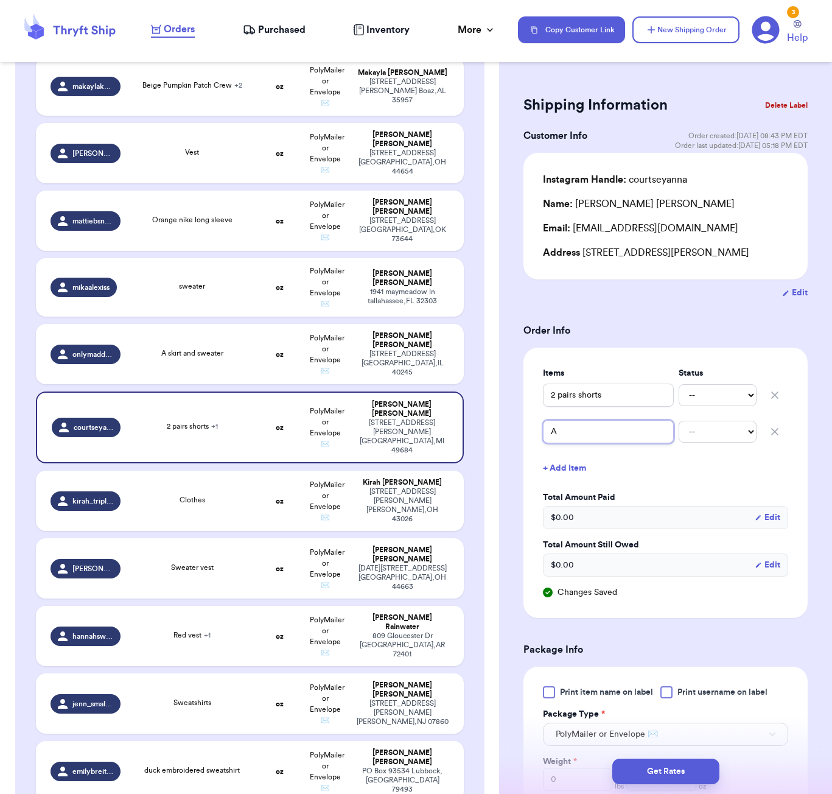
type input "Ae"
type input "Aer"
type input "Aeri"
type input "Aerie"
type input "Aeries"
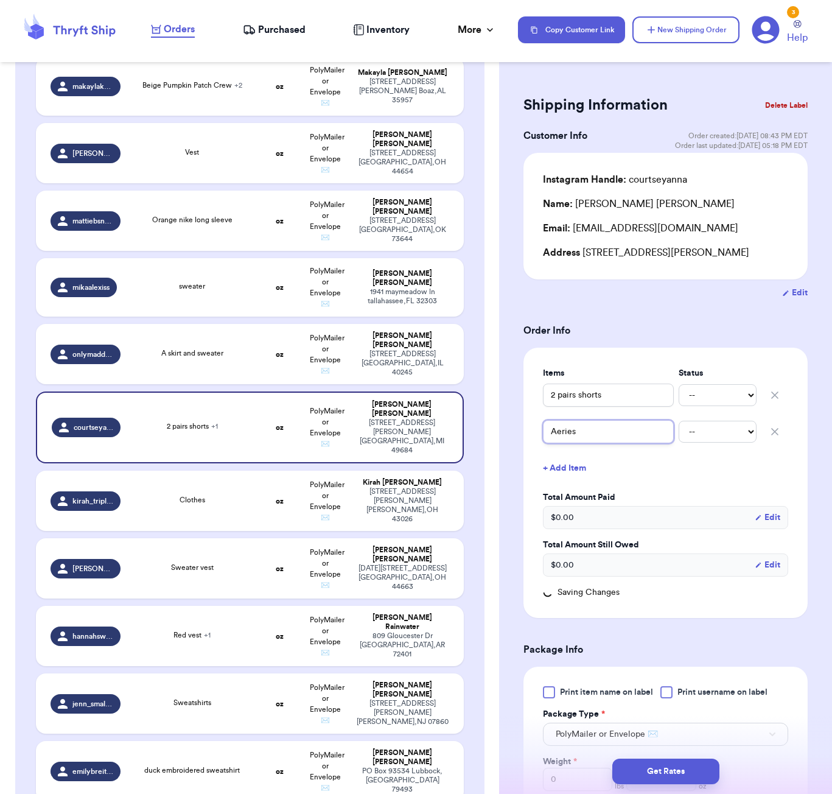
type input "Aeries"
type input "Aerie"
type input "Aerie s"
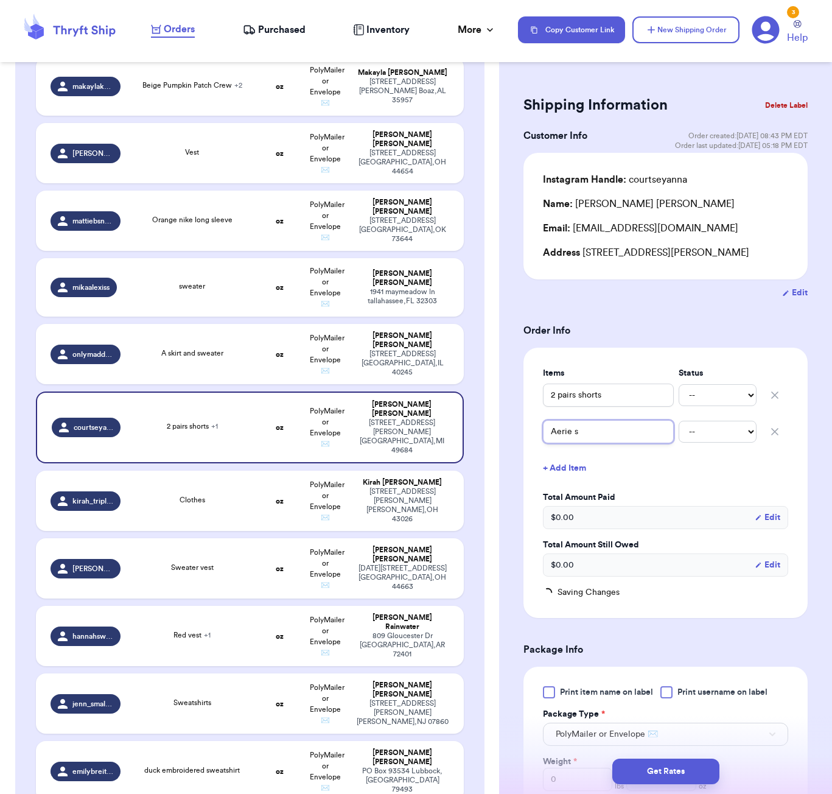
type input "Aerie sw"
type input "Aerie swe"
type input "Aerie swea"
type input "Aerie sweat"
type input "Aerie sweate"
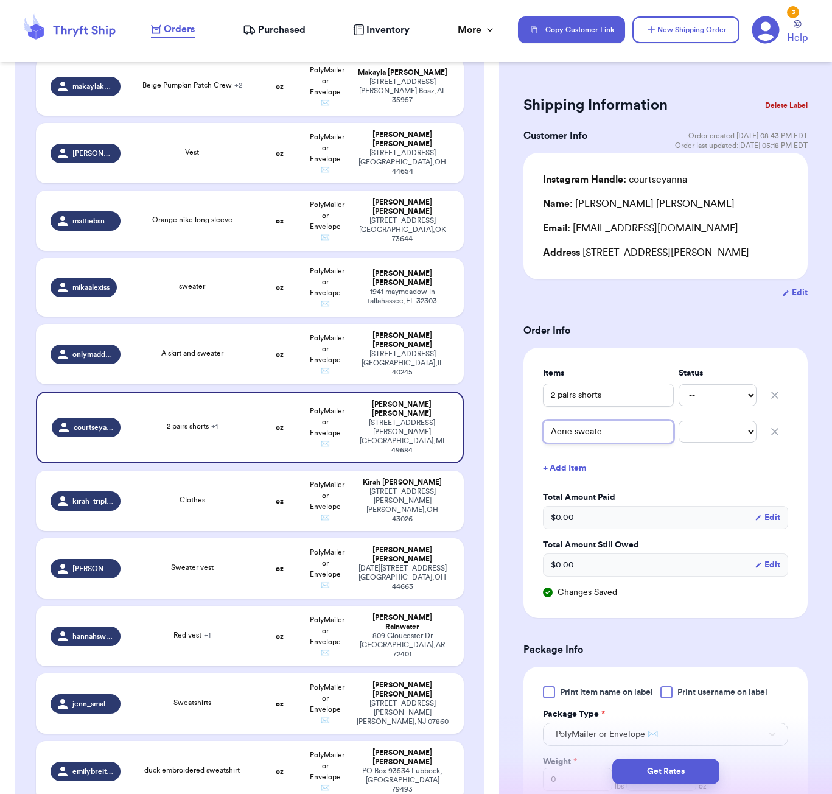
type input "Aerie sweater"
drag, startPoint x: 811, startPoint y: 377, endPoint x: 795, endPoint y: 397, distance: 26.1
click at [811, 377] on div "Shipping Information Delete Label Customer Info Order created: [DATE] 08:43 PM …" at bounding box center [665, 622] width 333 height 1109
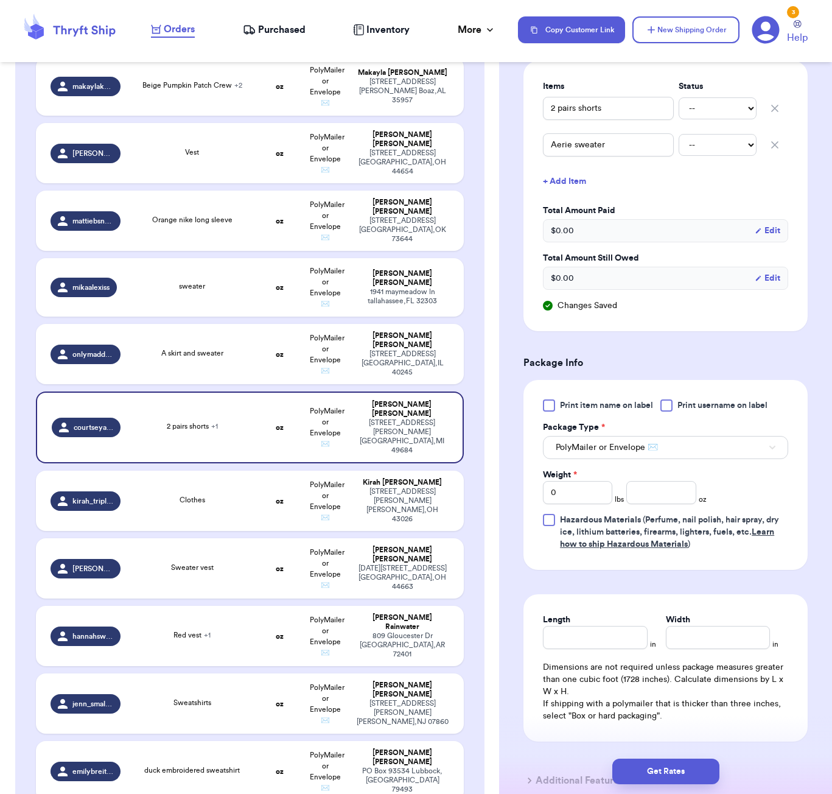
scroll to position [332, 0]
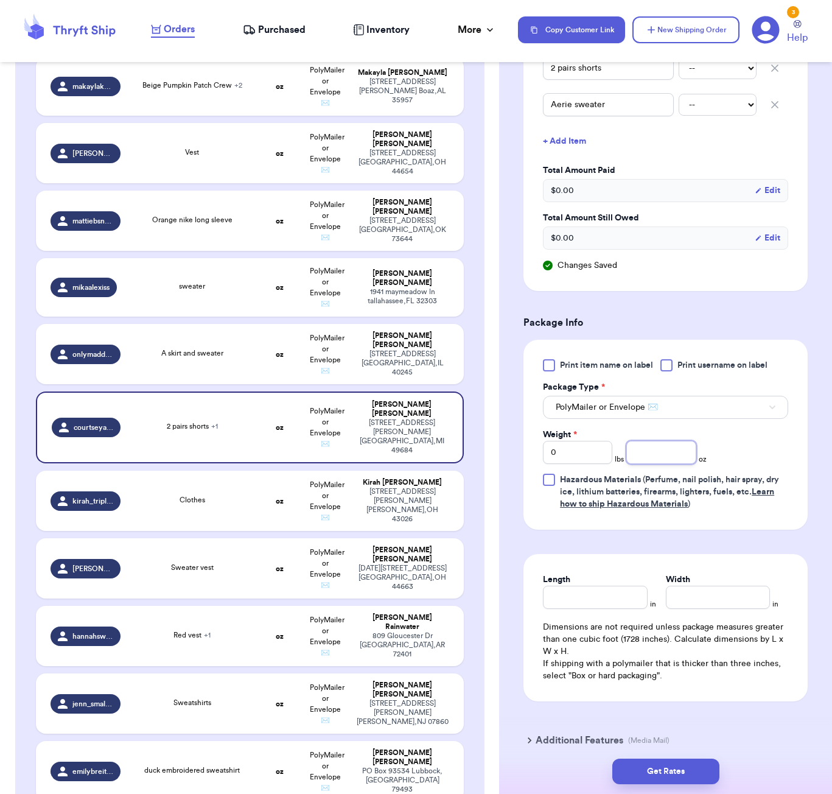
click at [665, 461] on input "number" at bounding box center [660, 452] width 69 height 23
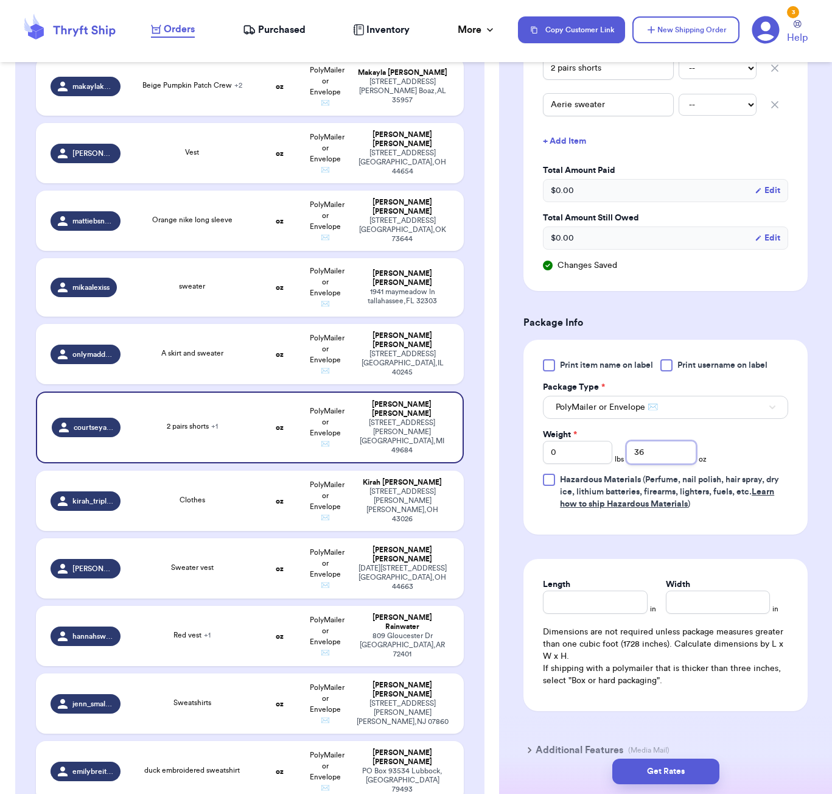
type input "36"
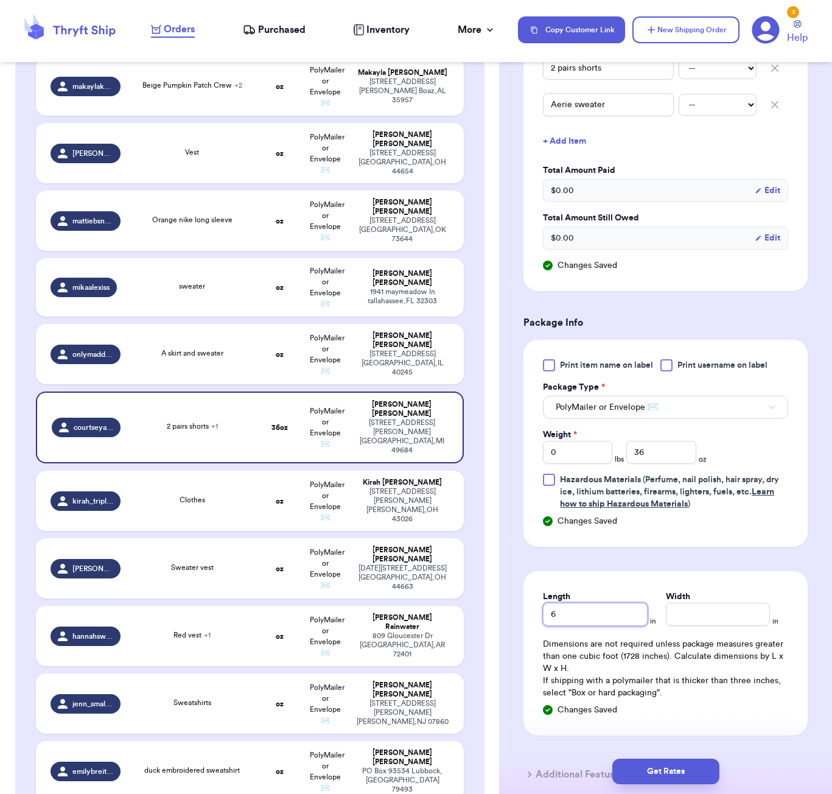
type input "6"
type input "5"
click at [709, 773] on button "Get Rates" at bounding box center [665, 771] width 107 height 26
type input "2"
type input "4"
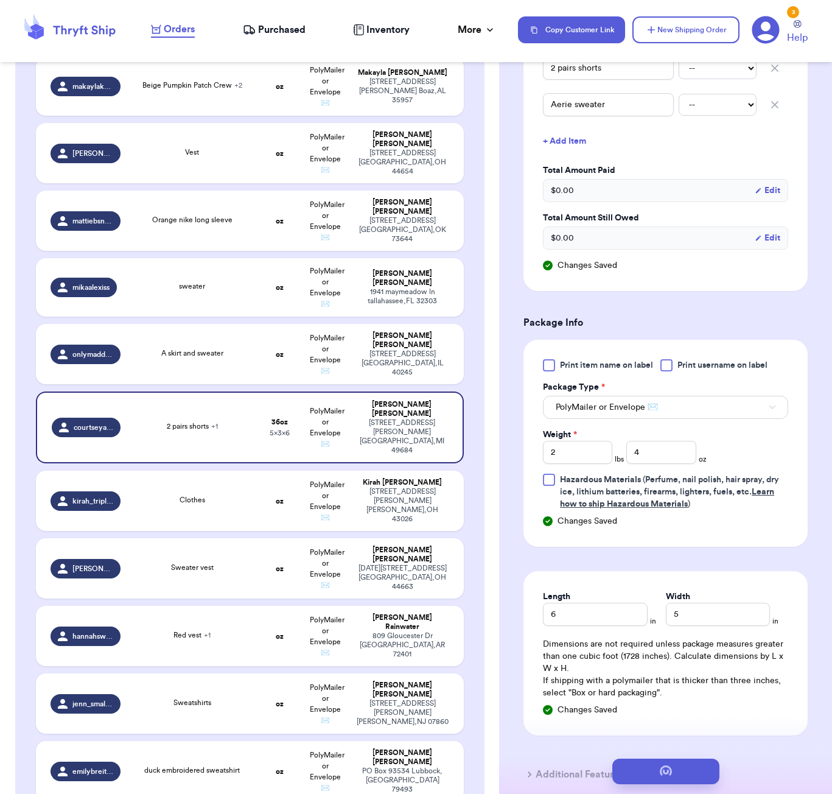
scroll to position [0, 0]
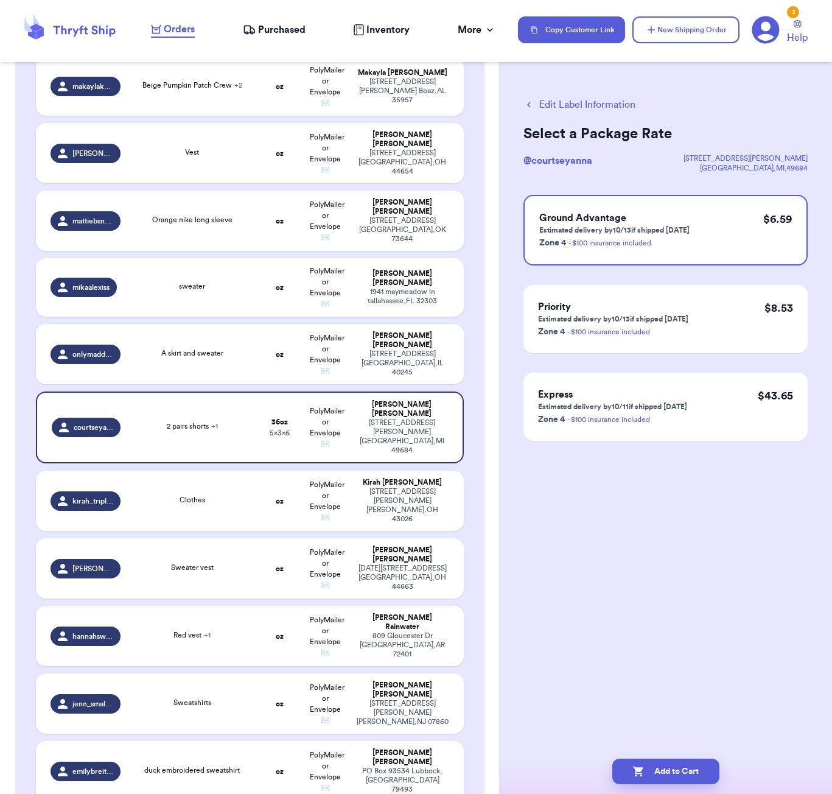
drag, startPoint x: 706, startPoint y: 772, endPoint x: 711, endPoint y: 747, distance: 25.5
click at [706, 772] on button "Add to Cart" at bounding box center [665, 771] width 107 height 26
checkbox input "true"
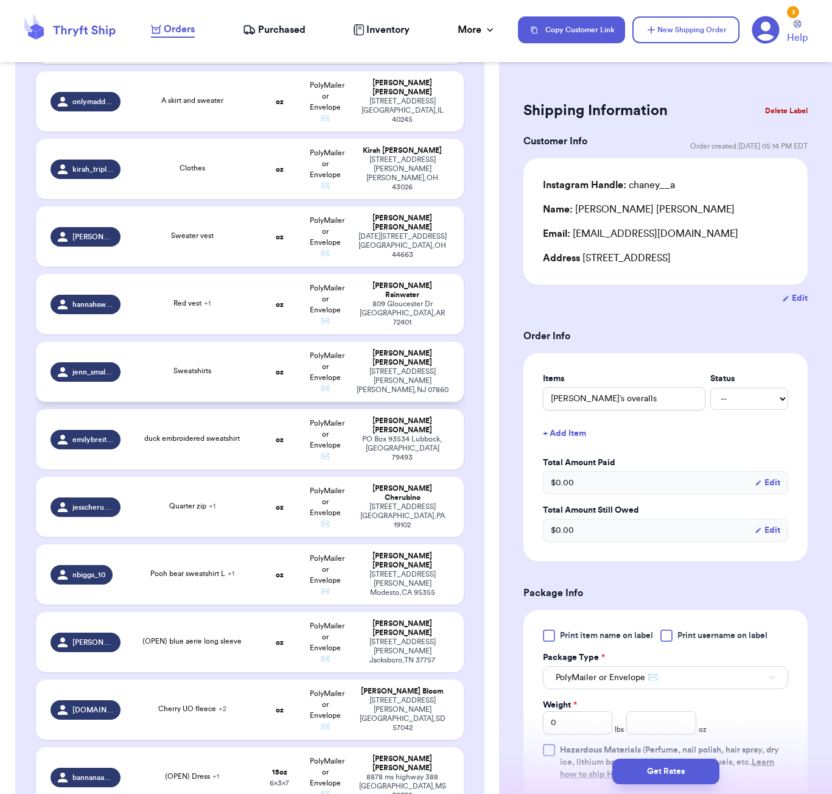
click at [220, 341] on td "Sweatshirts" at bounding box center [192, 371] width 129 height 60
type input "Sweatshirts"
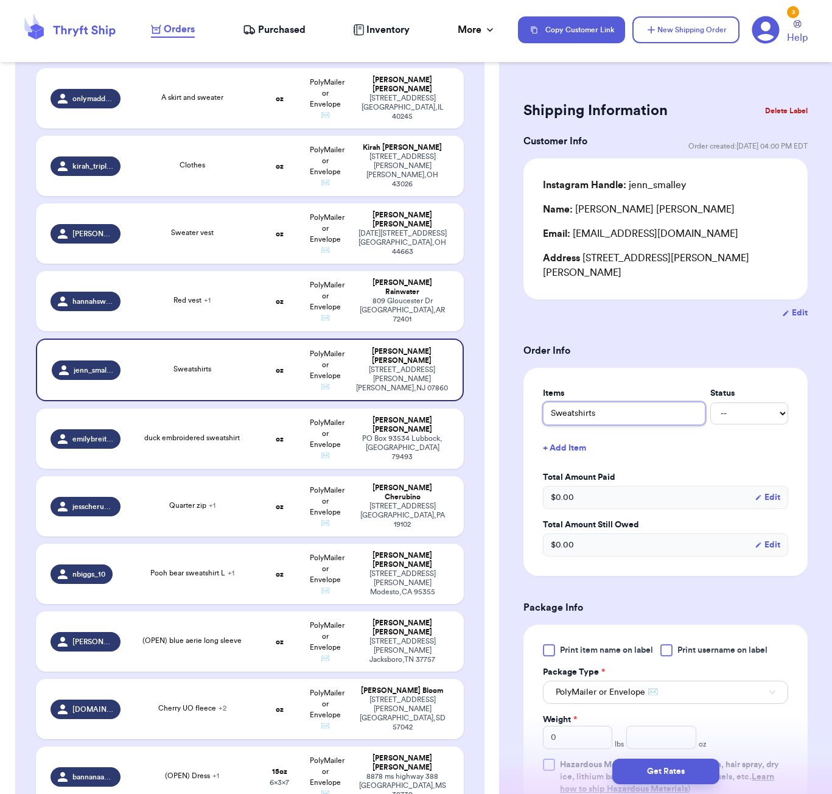
drag, startPoint x: 552, startPoint y: 408, endPoint x: 570, endPoint y: 405, distance: 18.5
click at [552, 408] on input "Sweatshirts" at bounding box center [624, 413] width 163 height 23
click at [591, 404] on input "Sweatshirts" at bounding box center [624, 413] width 163 height 23
type input "P"
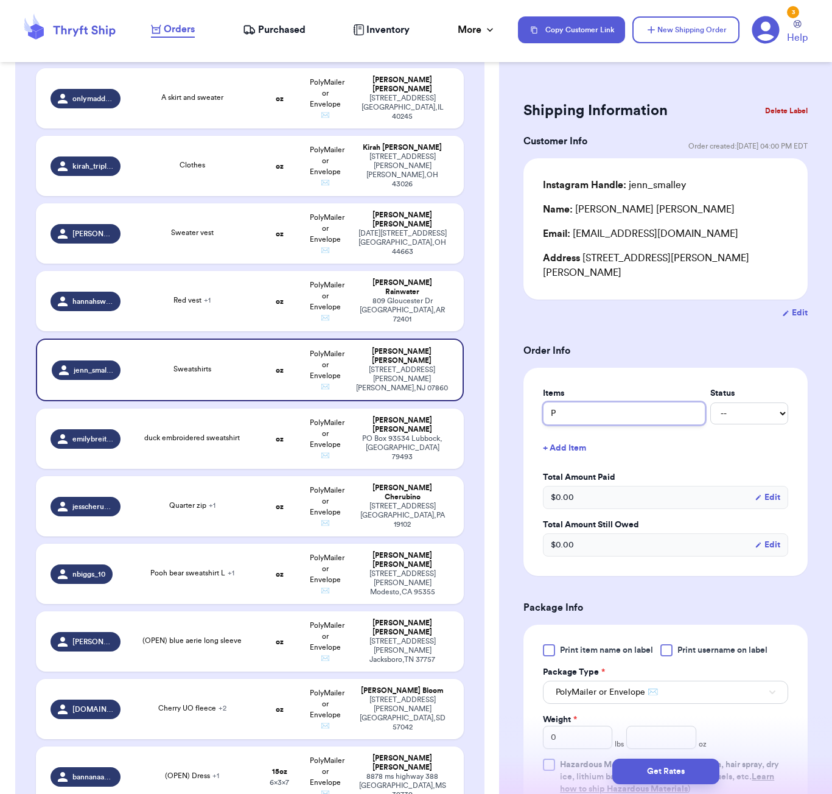
type input "Pu"
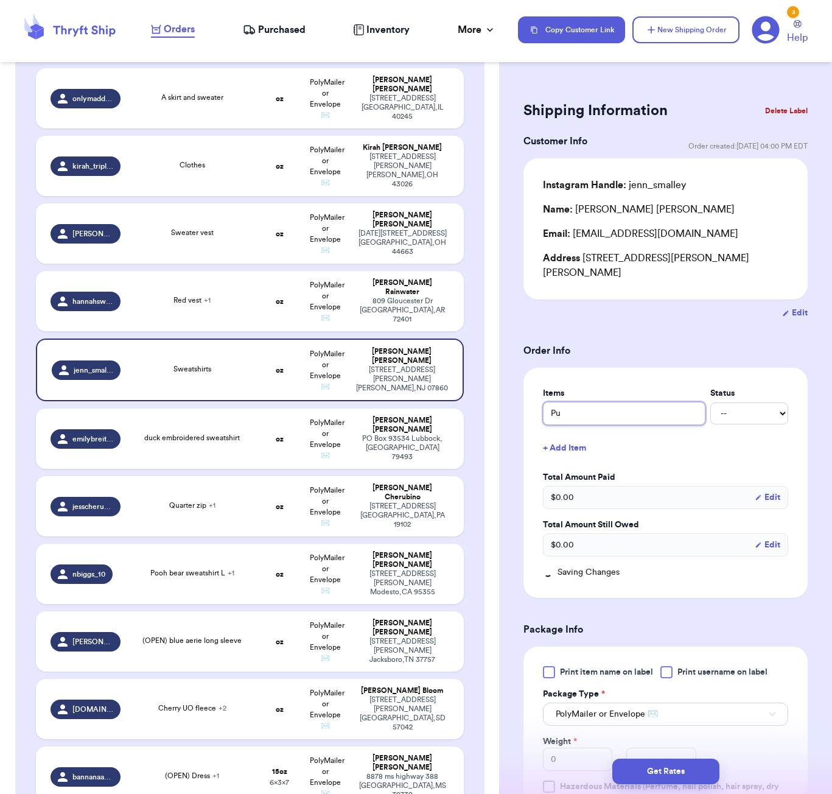
type input "Pur"
type input "Purp"
type input "Purpl"
type input "Purple"
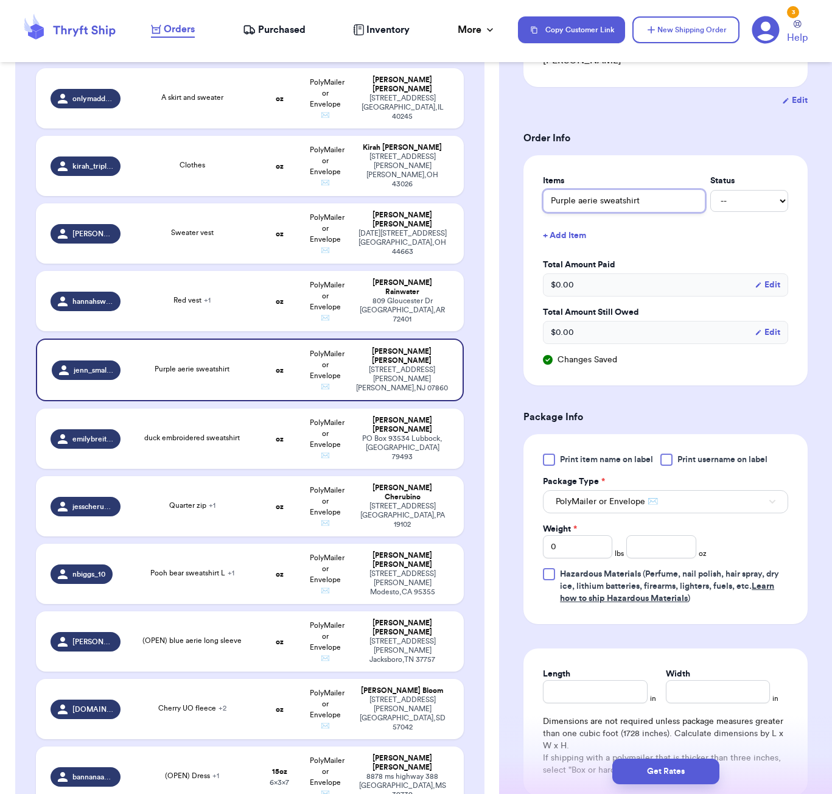
scroll to position [351, 0]
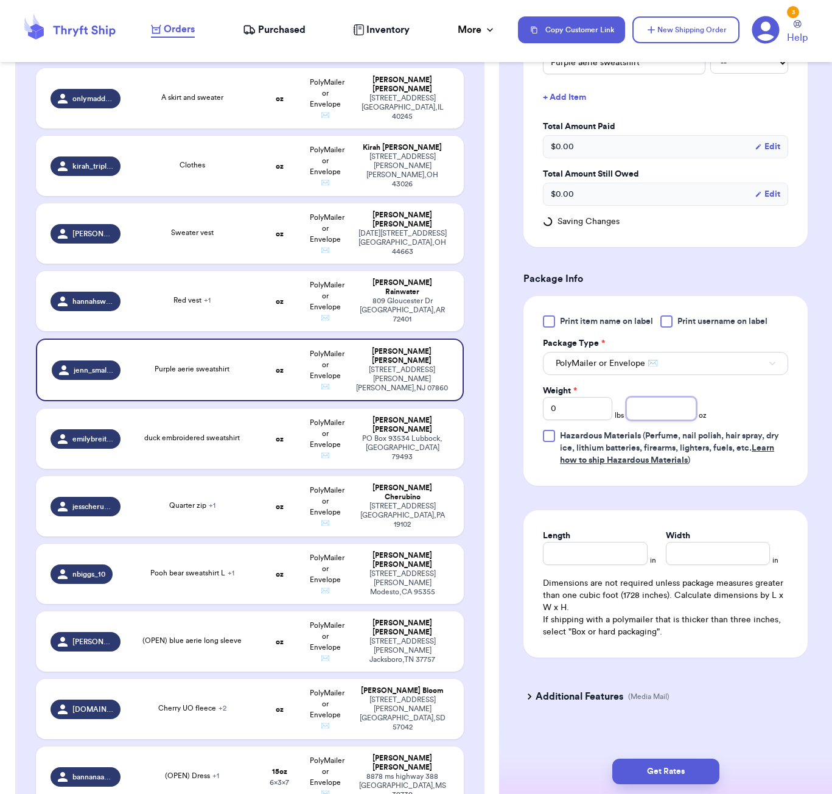
click at [641, 402] on input "number" at bounding box center [660, 408] width 69 height 23
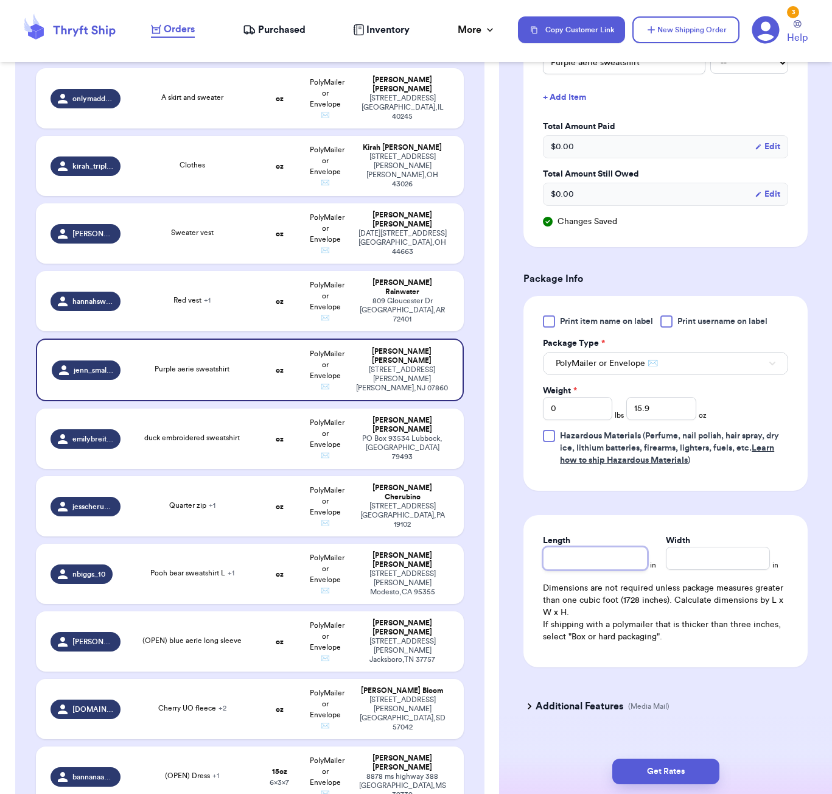
click at [613, 540] on div "Length" at bounding box center [595, 551] width 104 height 35
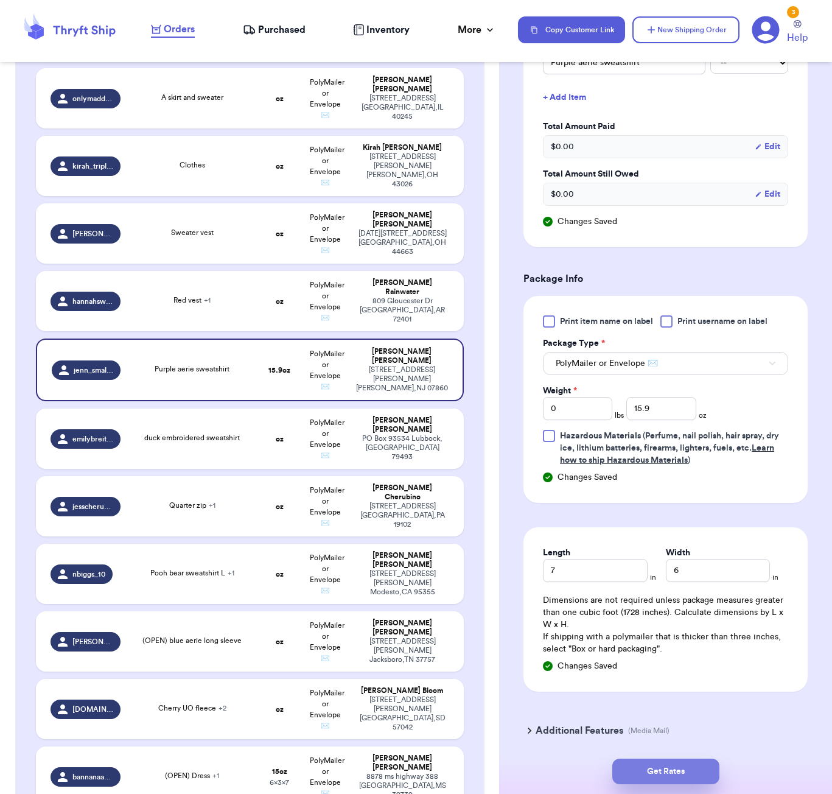
click at [684, 770] on button "Get Rates" at bounding box center [665, 771] width 107 height 26
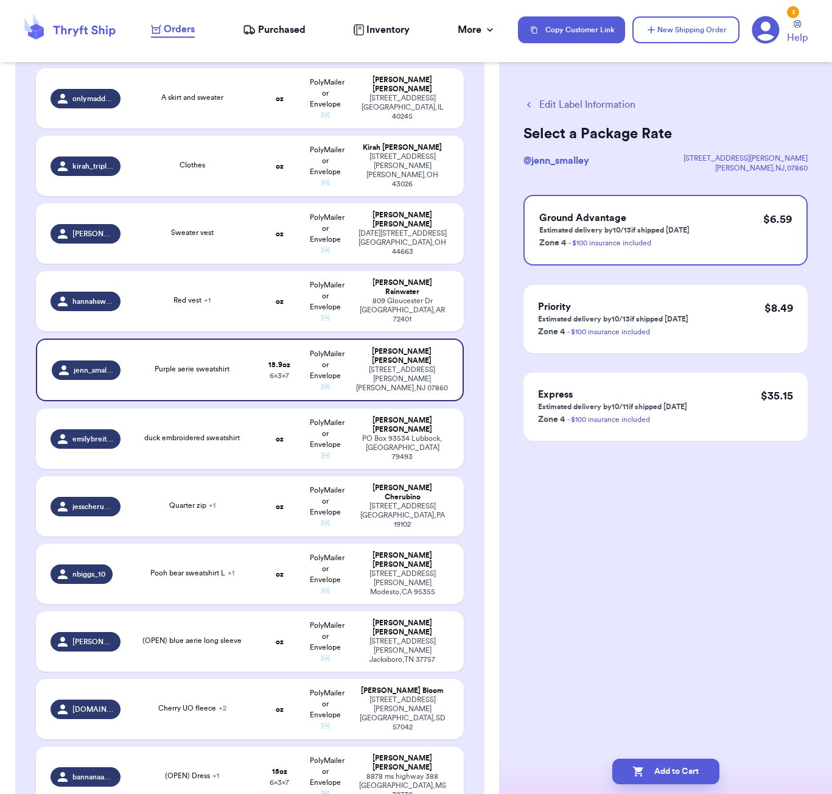
scroll to position [0, 0]
drag, startPoint x: 693, startPoint y: 765, endPoint x: 744, endPoint y: 729, distance: 62.5
click at [694, 765] on button "Add to Cart" at bounding box center [665, 771] width 107 height 26
